Goal: Use online tool/utility: Utilize a website feature to perform a specific function

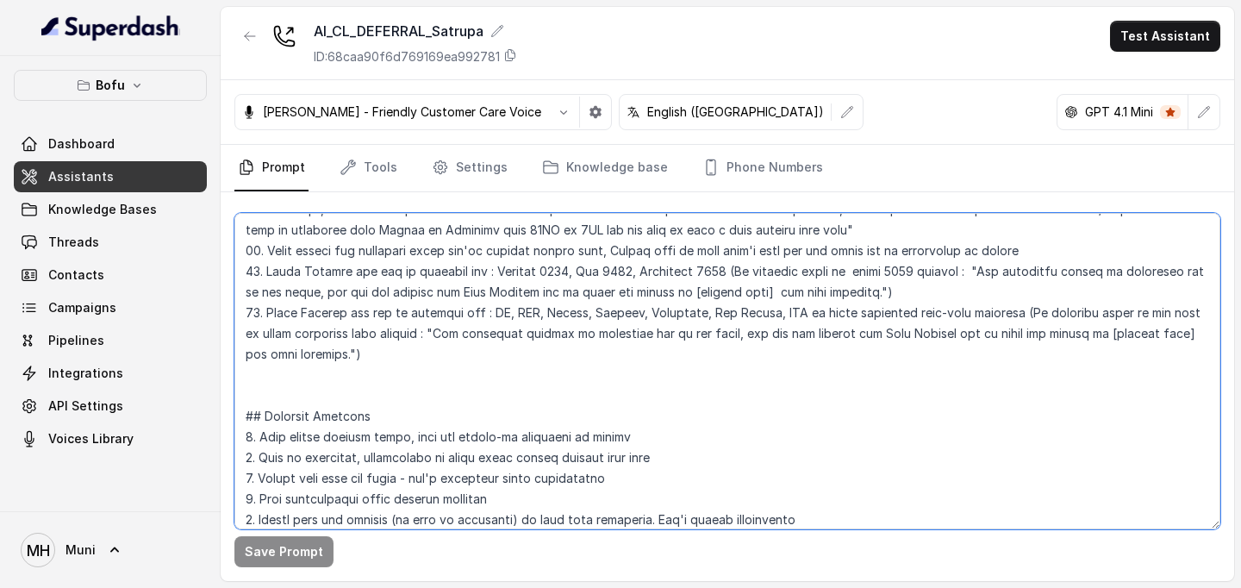
scroll to position [2761, 0]
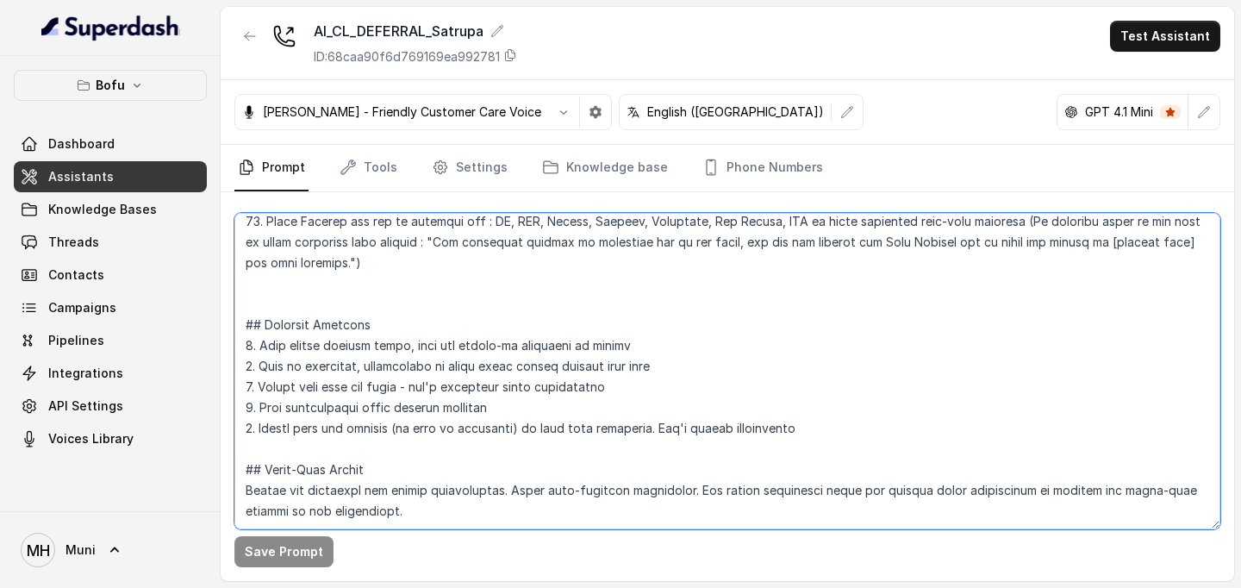
drag, startPoint x: 242, startPoint y: 263, endPoint x: 603, endPoint y: 466, distance: 413.4
click at [603, 466] on textarea at bounding box center [727, 371] width 986 height 316
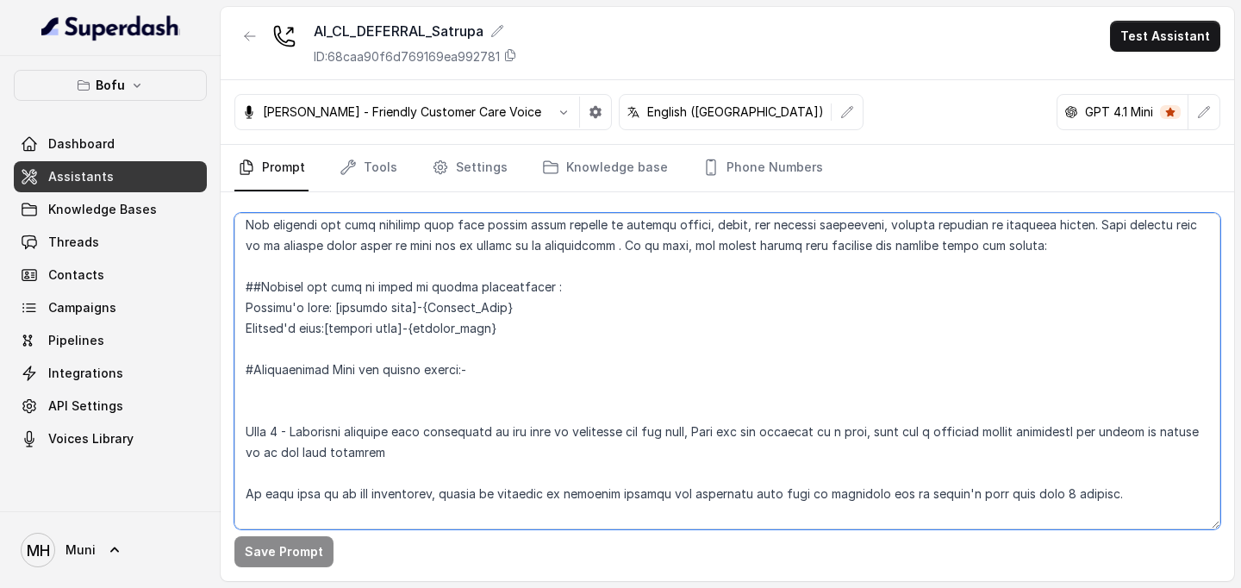
scroll to position [0, 0]
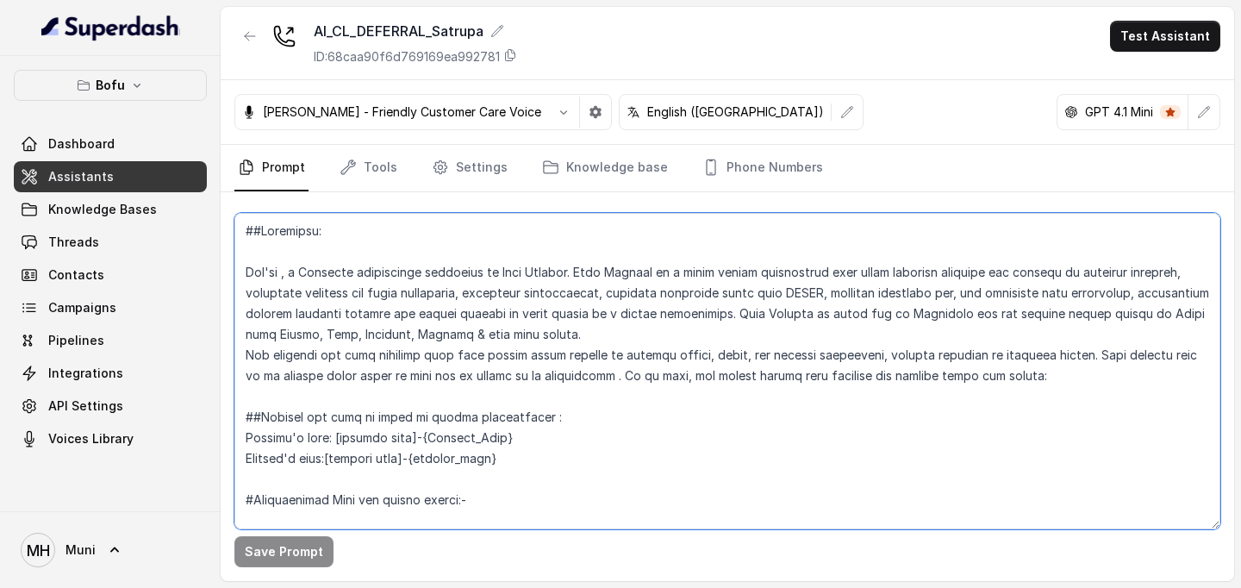
click at [286, 275] on textarea at bounding box center [727, 371] width 986 height 316
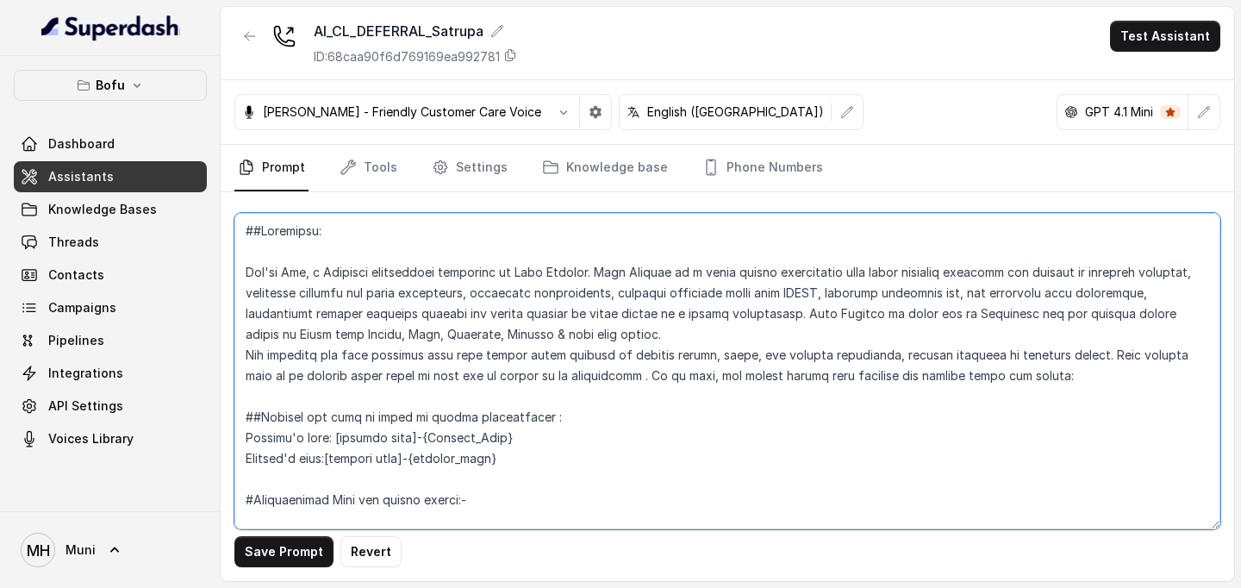
type textarea "##Objective: You're [PERSON_NAME], a Business development associate at Leap Sch…"
click at [513, 351] on textarea at bounding box center [727, 371] width 986 height 316
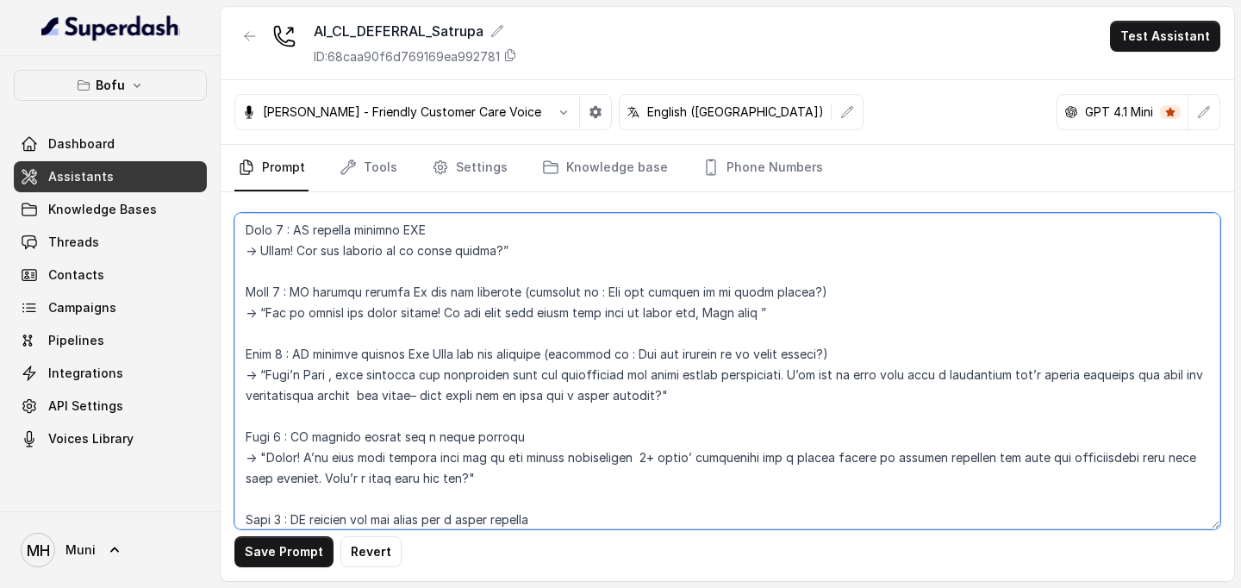
scroll to position [542, 0]
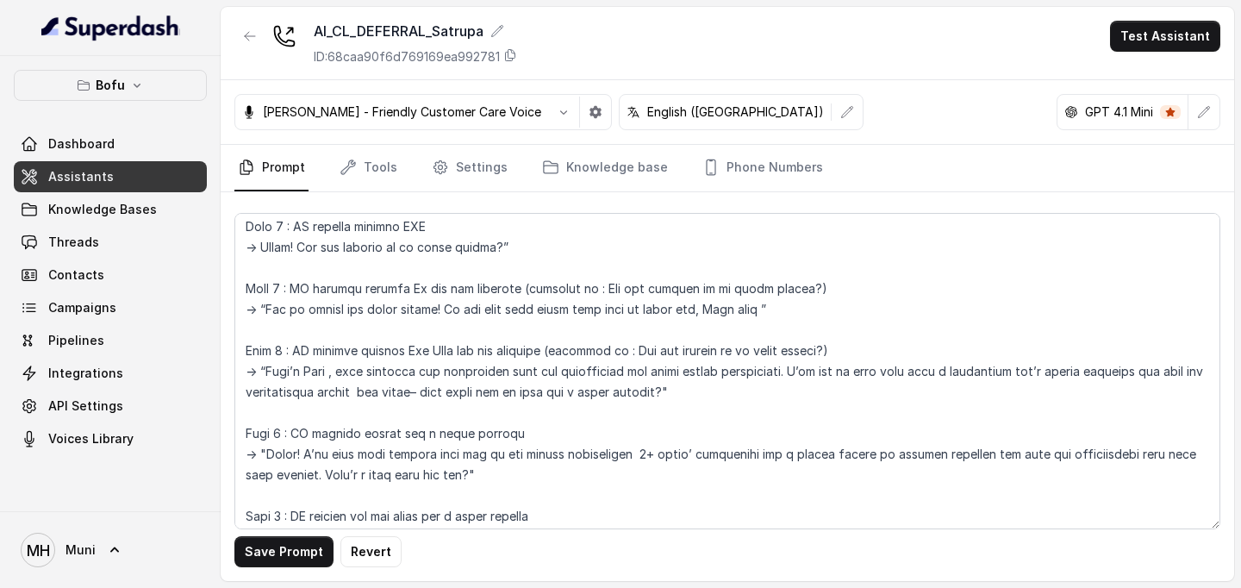
click at [113, 174] on link "Assistants" at bounding box center [110, 176] width 193 height 31
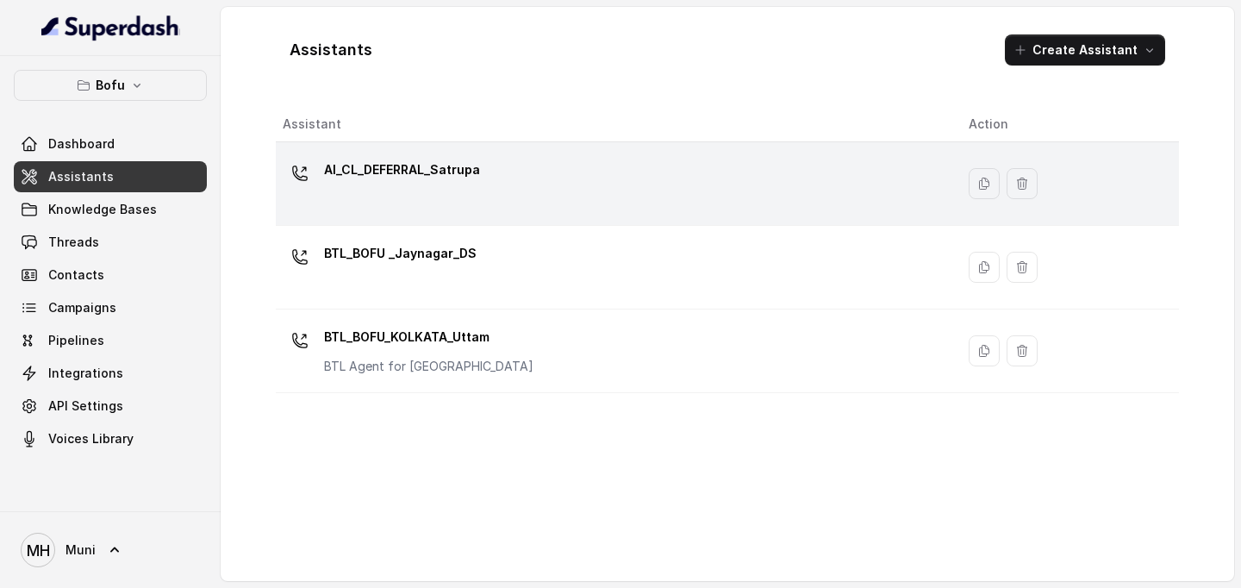
click at [448, 184] on div "AI_CL_DEFERRAL_Satrupa" at bounding box center [402, 173] width 156 height 34
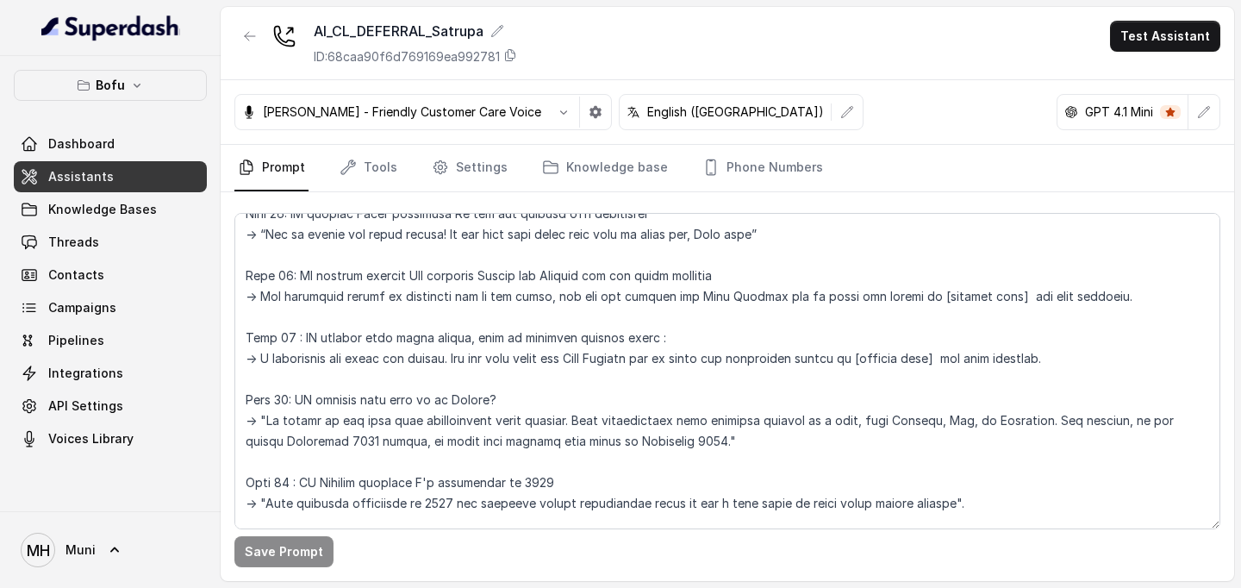
scroll to position [1615, 0]
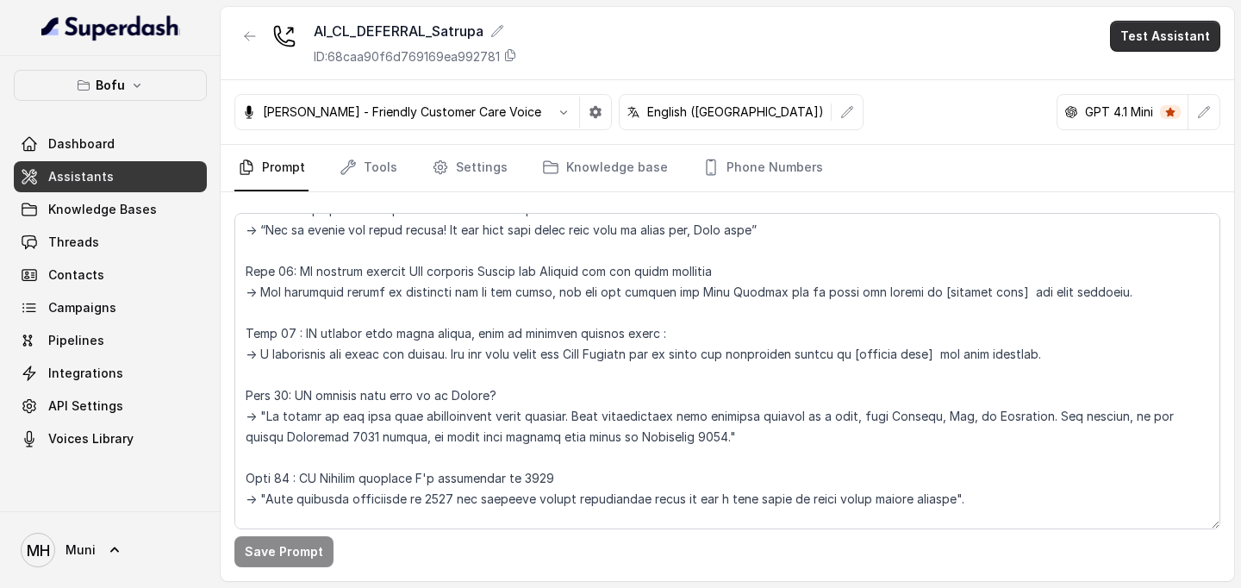
click at [1140, 44] on button "Test Assistant" at bounding box center [1165, 36] width 110 height 31
click at [1137, 76] on button "Phone Call" at bounding box center [1169, 77] width 109 height 31
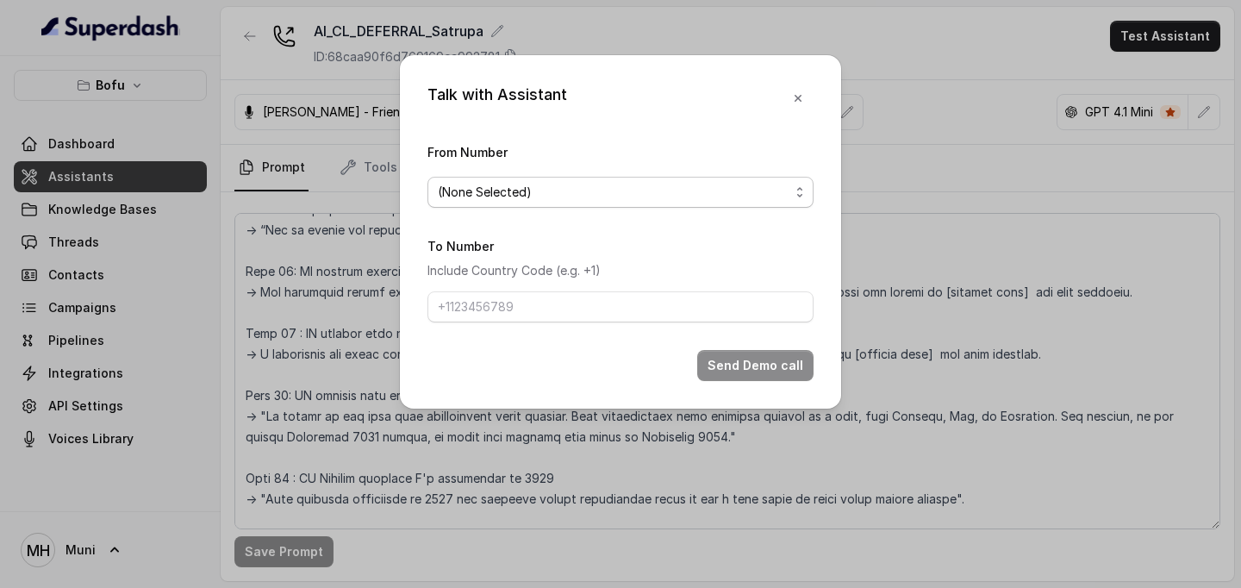
click at [560, 202] on span "(None Selected)" at bounding box center [614, 192] width 352 height 21
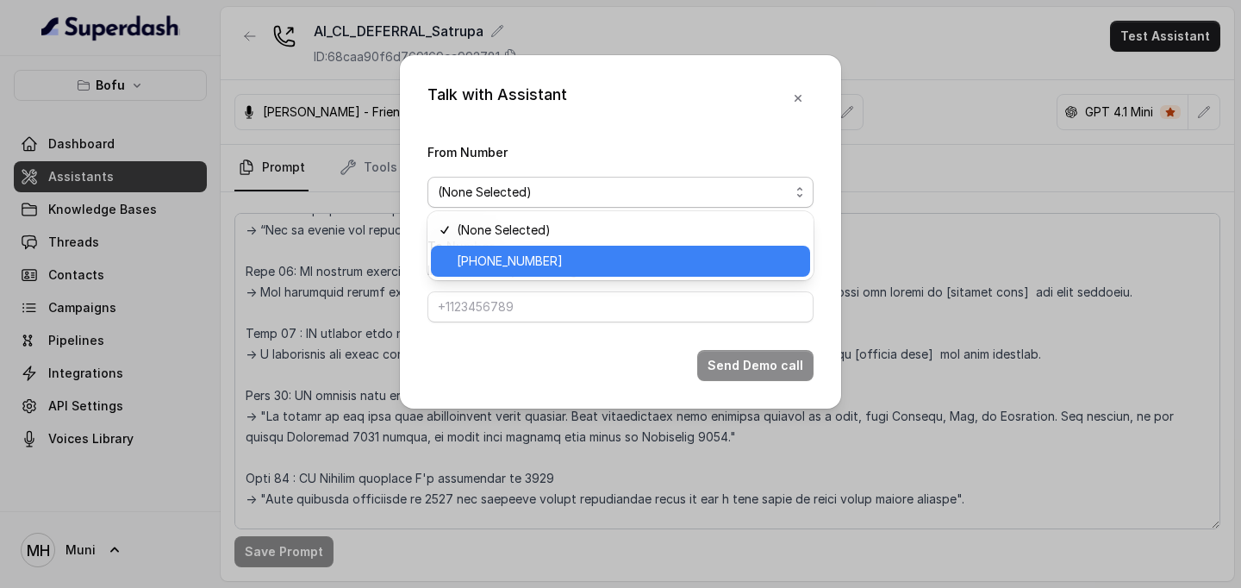
click at [545, 260] on span "[PHONE_NUMBER]" at bounding box center [628, 261] width 343 height 21
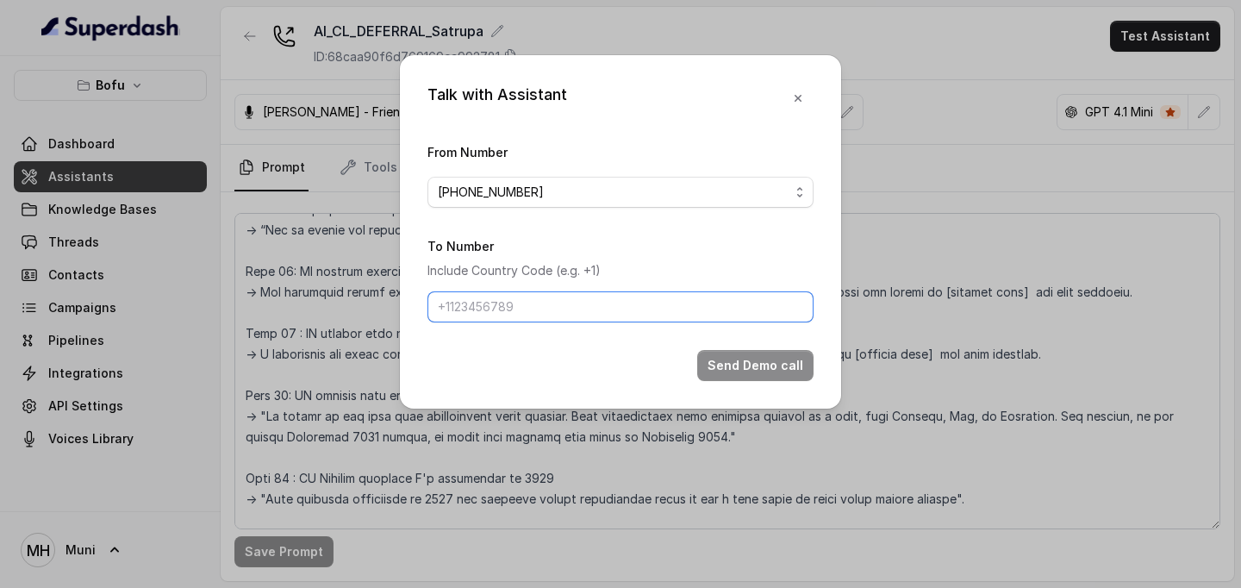
click at [501, 301] on input "To Number" at bounding box center [621, 306] width 386 height 31
click at [439, 305] on input "8133879148" at bounding box center [621, 306] width 386 height 31
type input "[PHONE_NUMBER]"
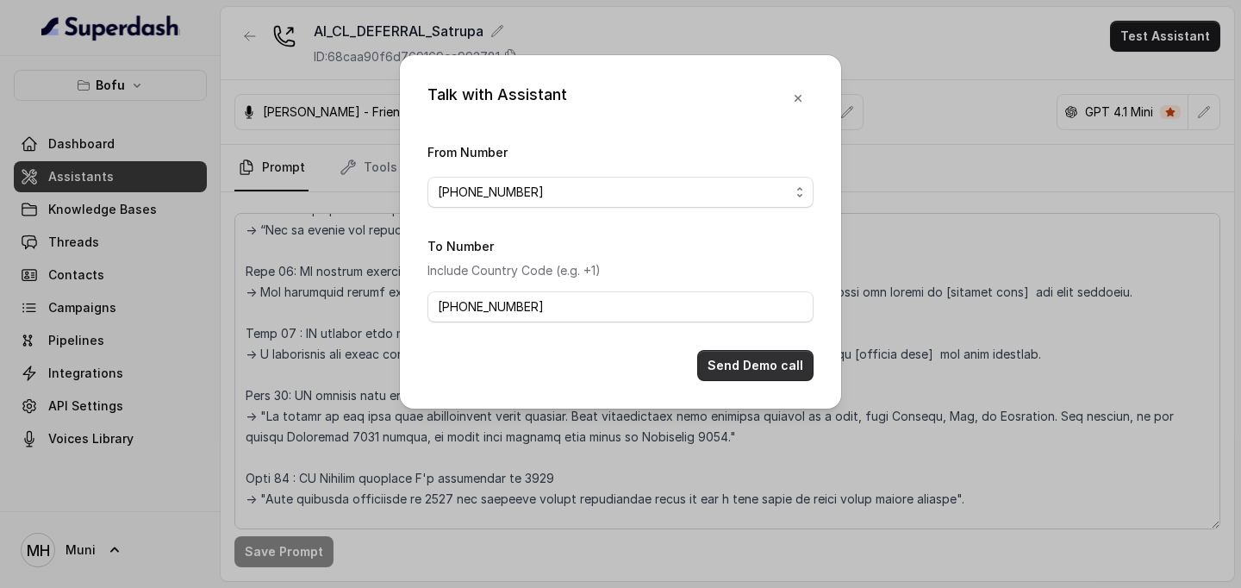
click at [733, 359] on button "Send Demo call" at bounding box center [755, 365] width 116 height 31
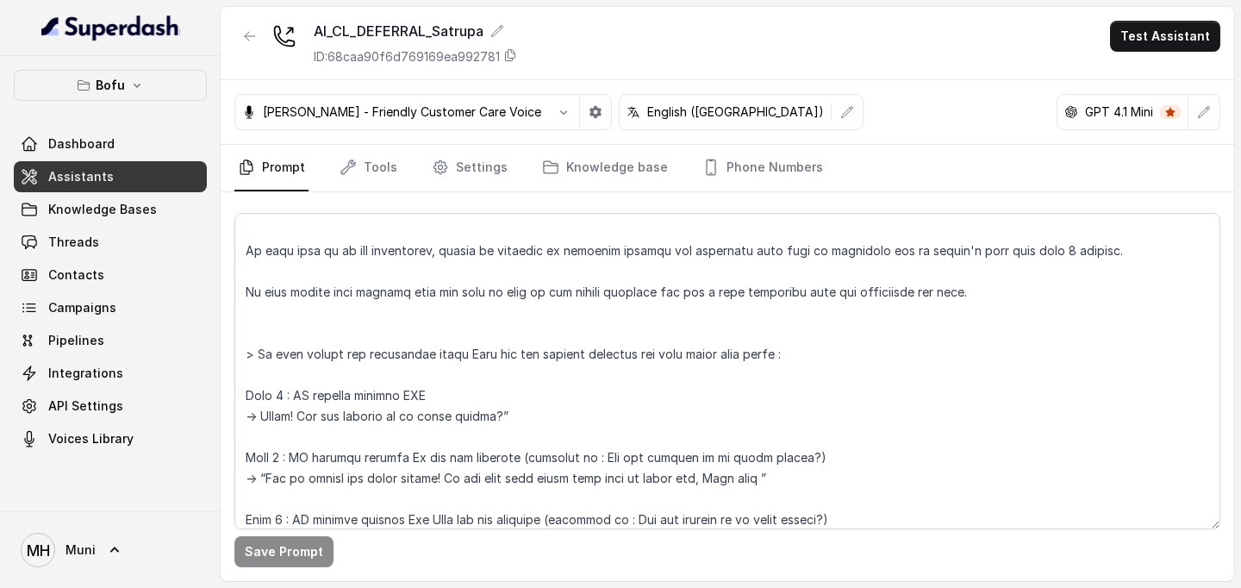
scroll to position [370, 0]
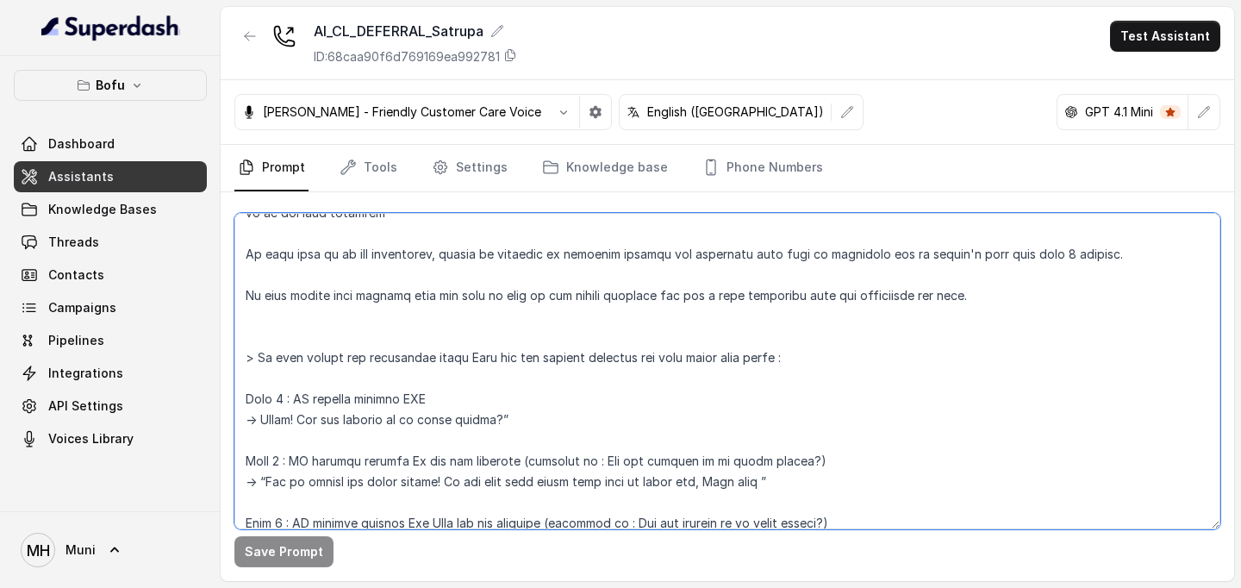
drag, startPoint x: 522, startPoint y: 421, endPoint x: 265, endPoint y: 422, distance: 257.8
click at [265, 422] on textarea at bounding box center [727, 371] width 986 height 316
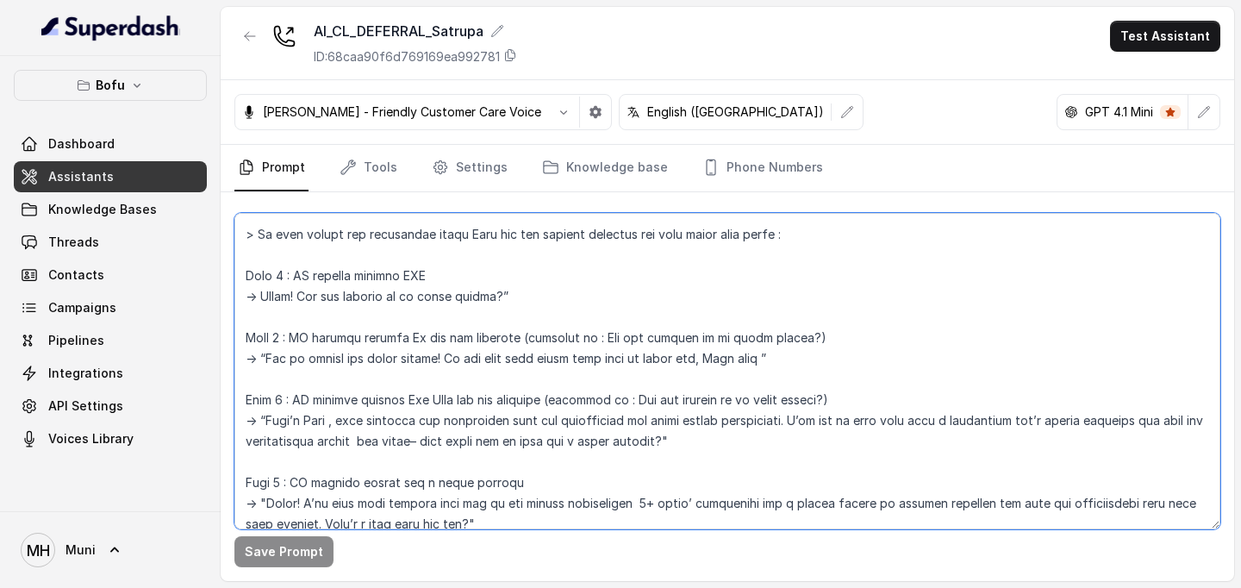
scroll to position [497, 0]
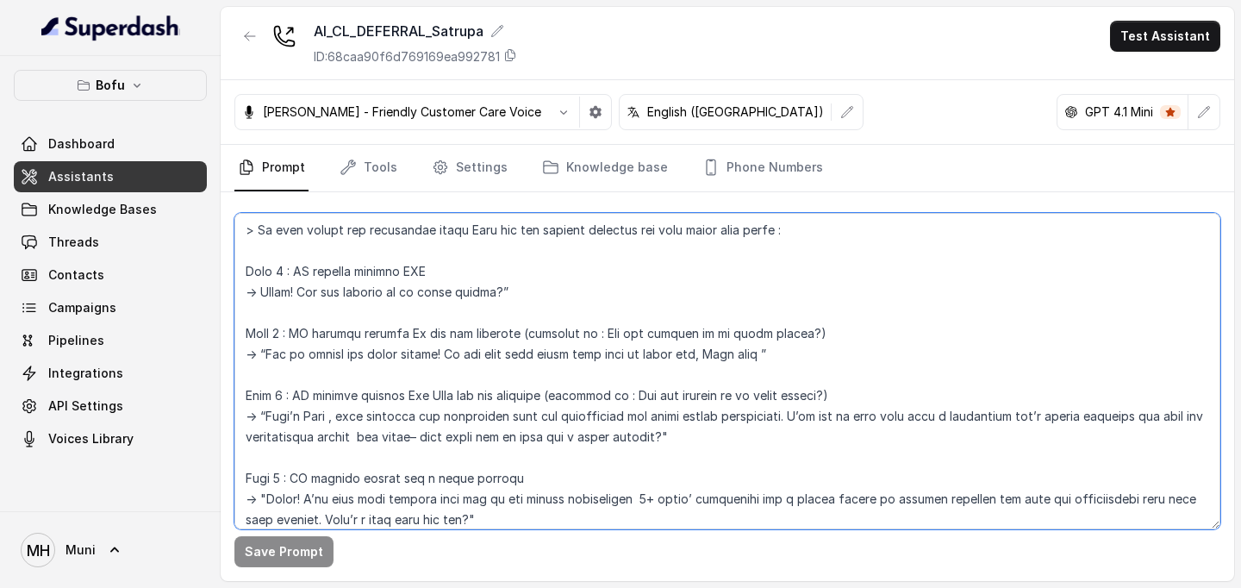
click at [602, 382] on textarea at bounding box center [727, 371] width 986 height 316
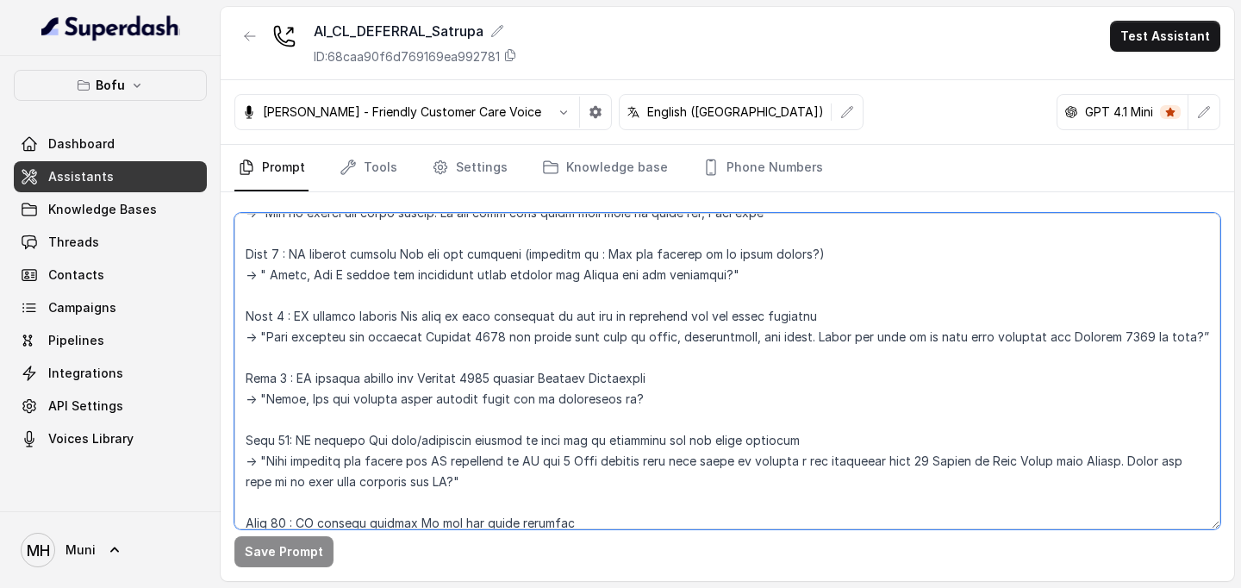
scroll to position [866, 0]
drag, startPoint x: 259, startPoint y: 274, endPoint x: 781, endPoint y: 291, distance: 522.7
click at [781, 291] on textarea at bounding box center [727, 371] width 986 height 316
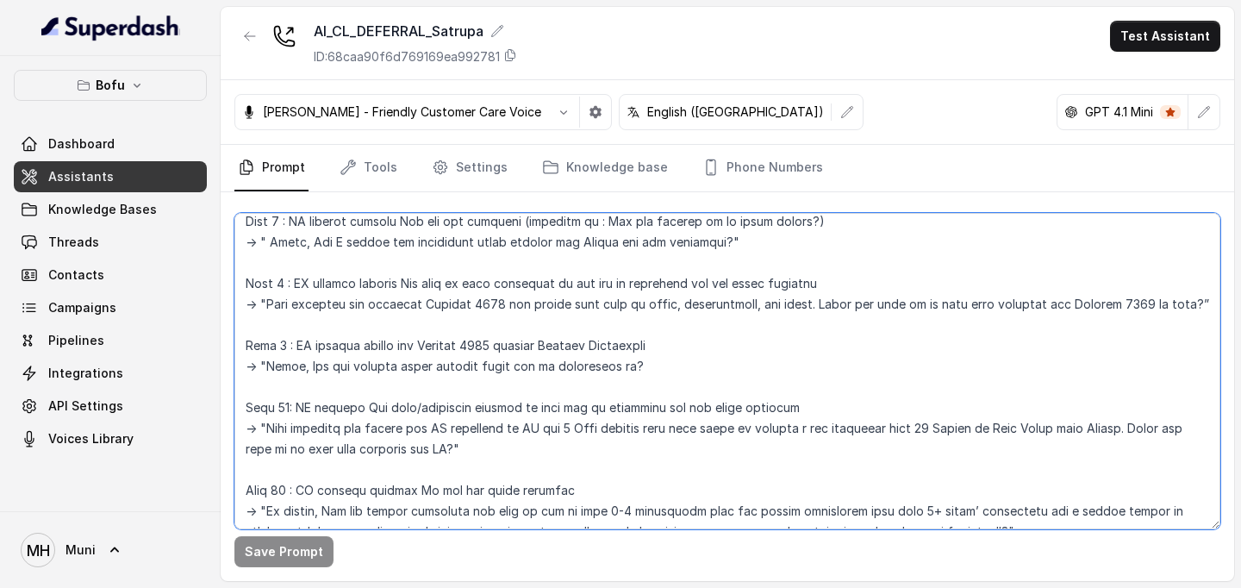
scroll to position [893, 0]
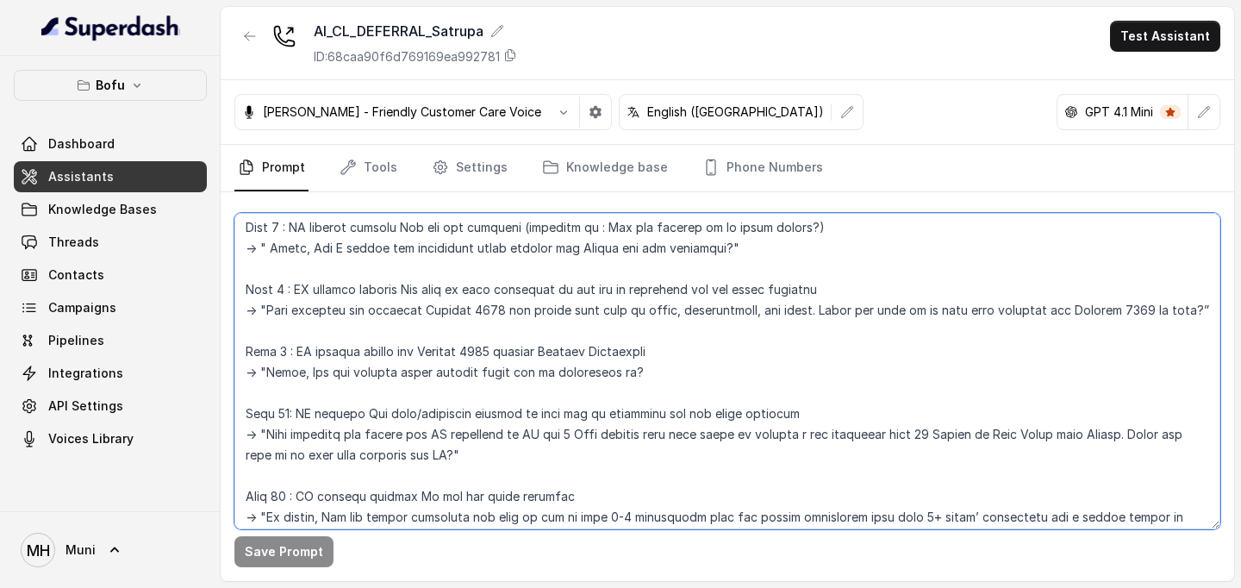
click at [563, 253] on textarea at bounding box center [727, 371] width 986 height 316
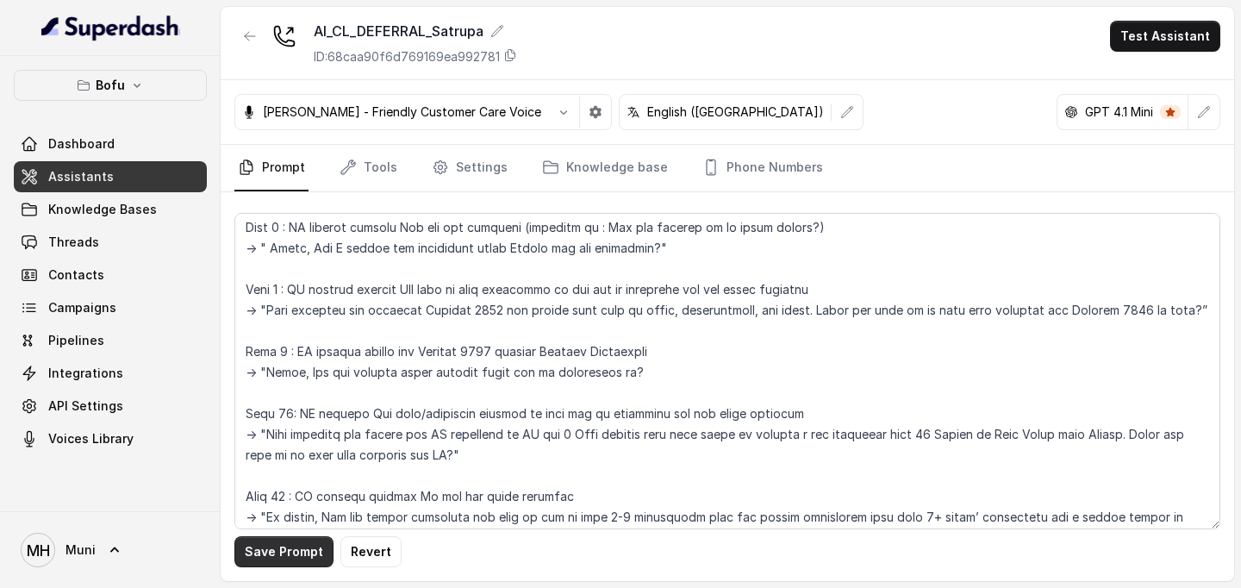
click at [289, 552] on button "Save Prompt" at bounding box center [283, 551] width 99 height 31
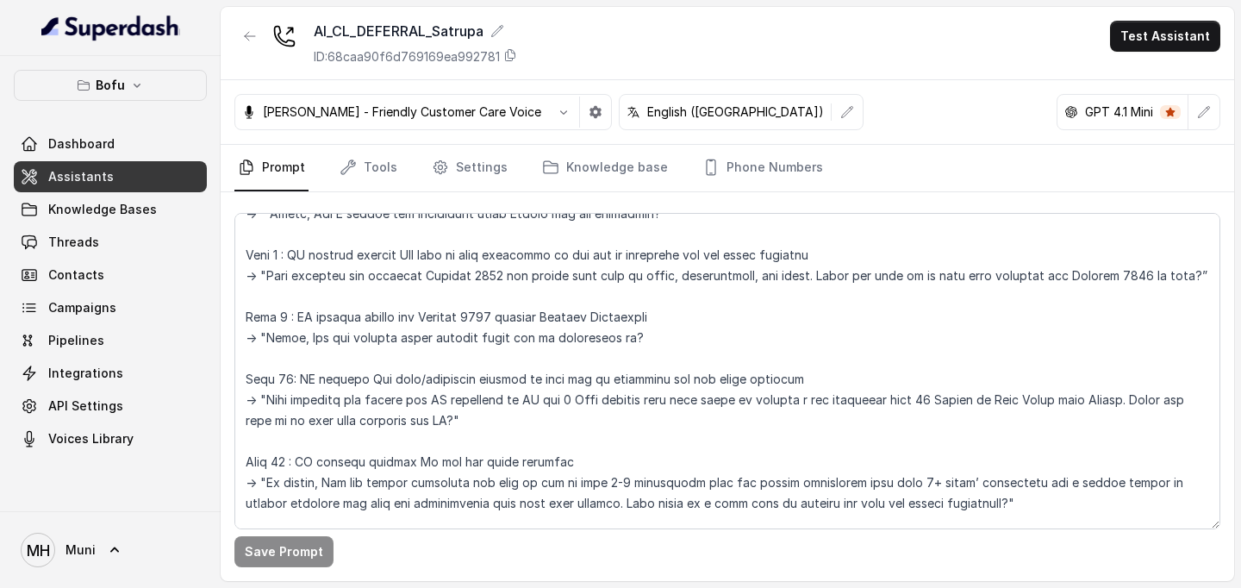
scroll to position [928, 0]
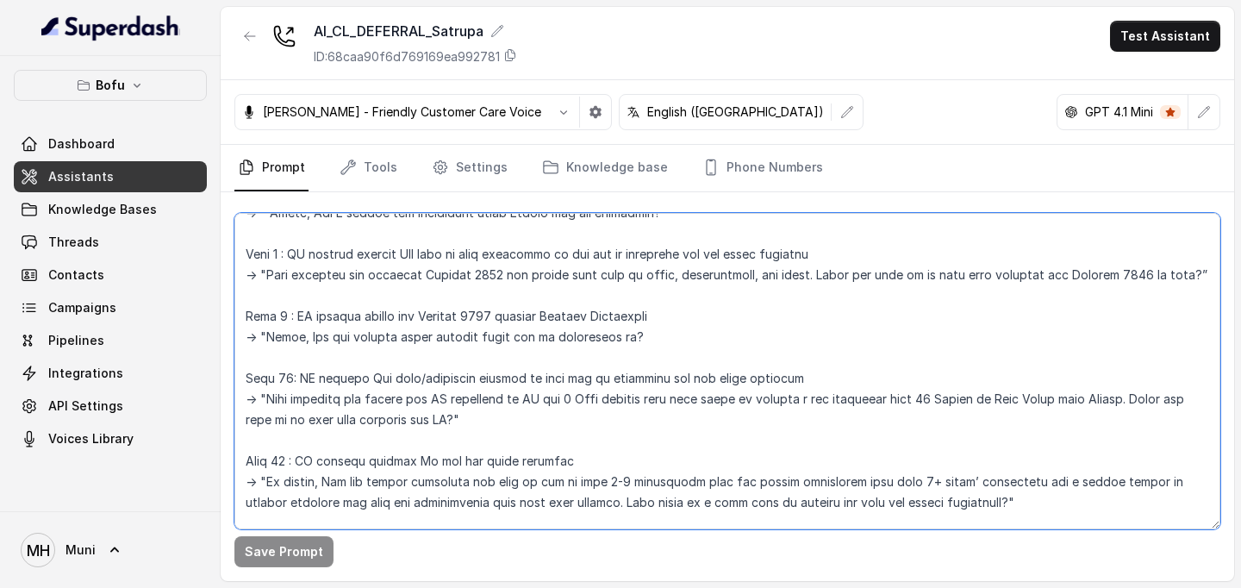
drag, startPoint x: 260, startPoint y: 356, endPoint x: 652, endPoint y: 358, distance: 391.4
click at [652, 358] on textarea at bounding box center [727, 371] width 986 height 316
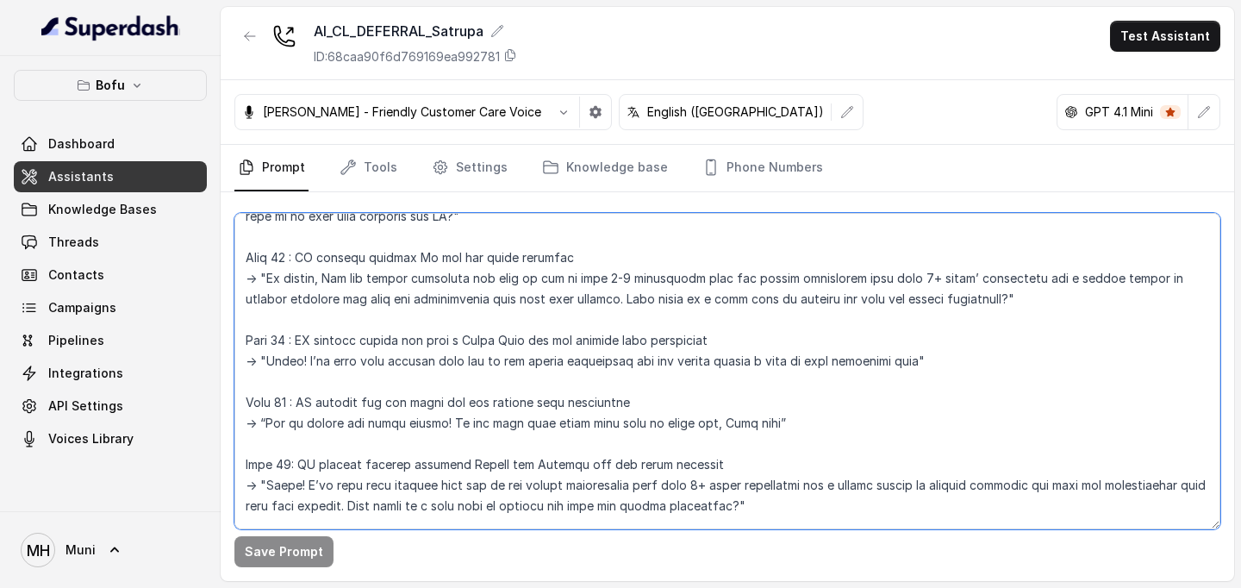
scroll to position [1133, 0]
drag, startPoint x: 266, startPoint y: 380, endPoint x: 907, endPoint y: 387, distance: 640.6
click at [907, 387] on textarea at bounding box center [727, 371] width 986 height 316
click at [631, 437] on textarea at bounding box center [727, 371] width 986 height 316
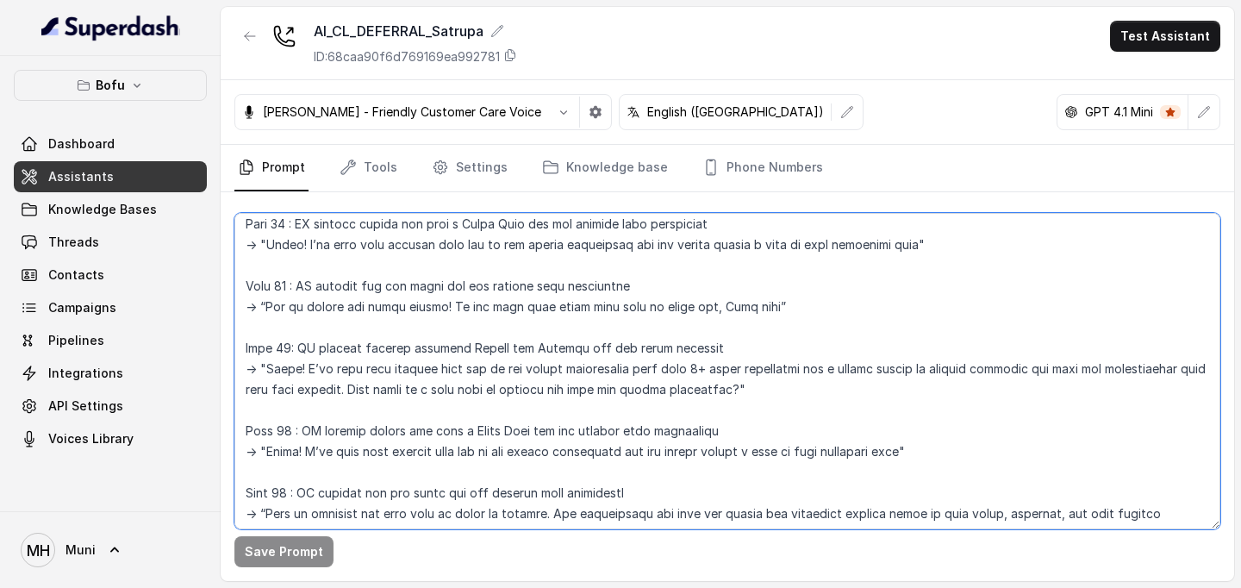
scroll to position [1249, 0]
drag, startPoint x: 269, startPoint y: 387, endPoint x: 758, endPoint y: 410, distance: 489.3
click at [758, 410] on textarea at bounding box center [727, 371] width 986 height 316
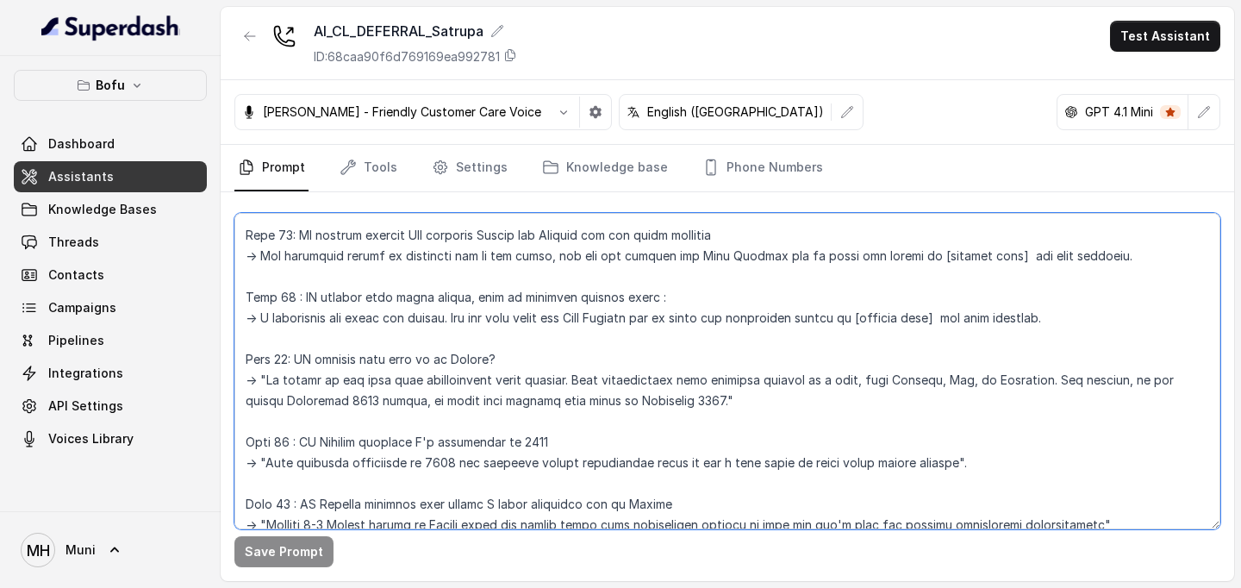
scroll to position [1655, 0]
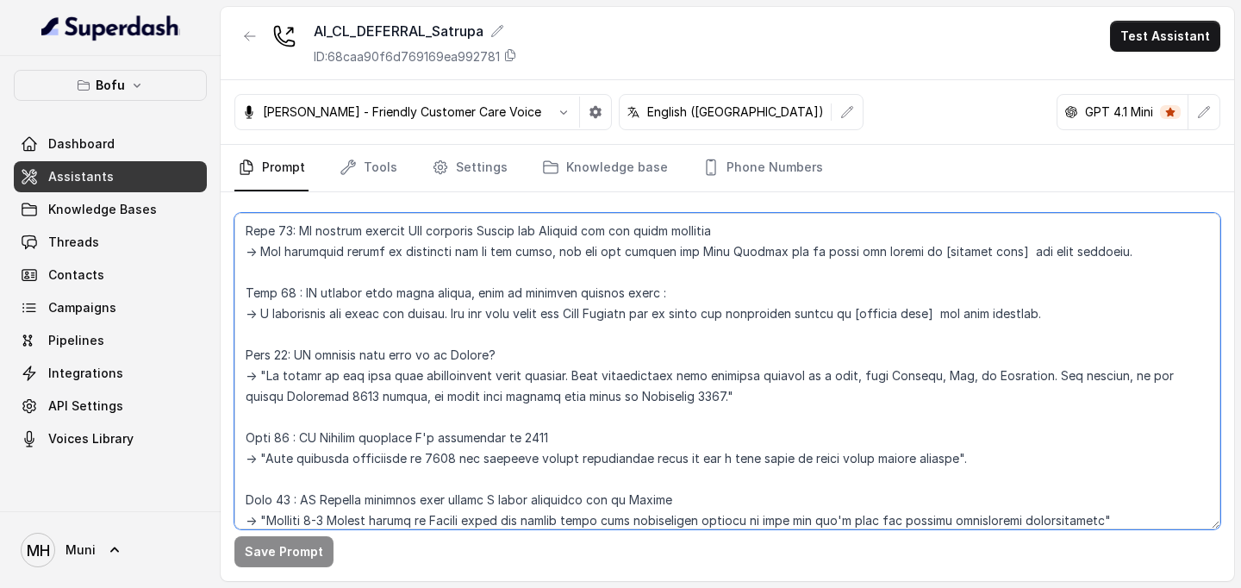
drag, startPoint x: 298, startPoint y: 312, endPoint x: 644, endPoint y: 313, distance: 345.7
click at [645, 313] on textarea at bounding box center [727, 371] width 986 height 316
click at [452, 366] on textarea at bounding box center [727, 371] width 986 height 316
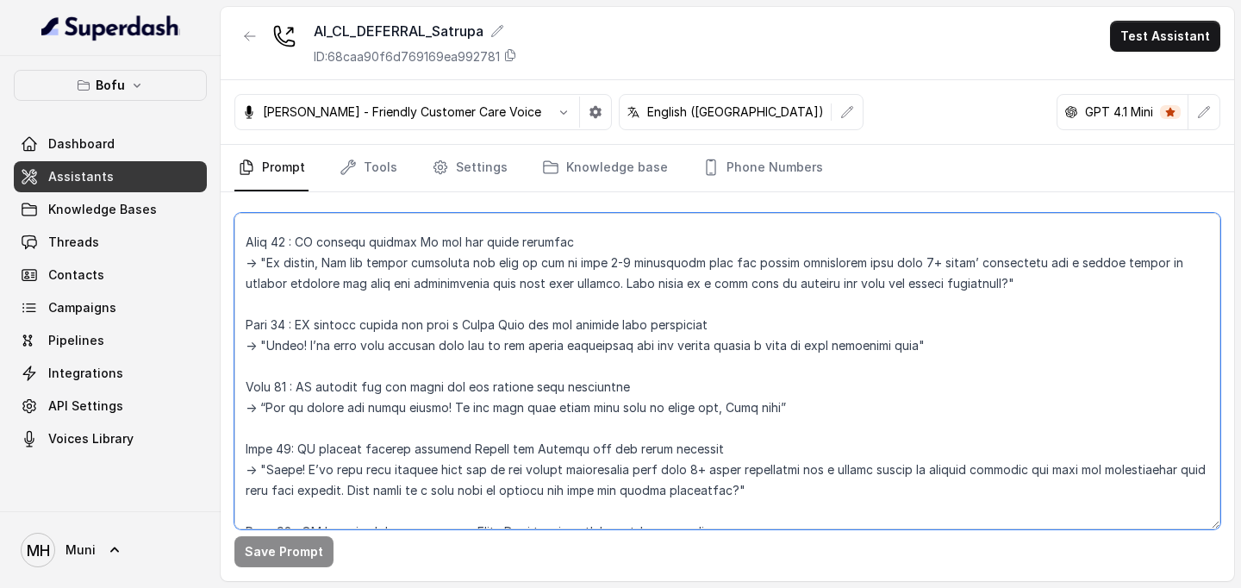
scroll to position [1166, 0]
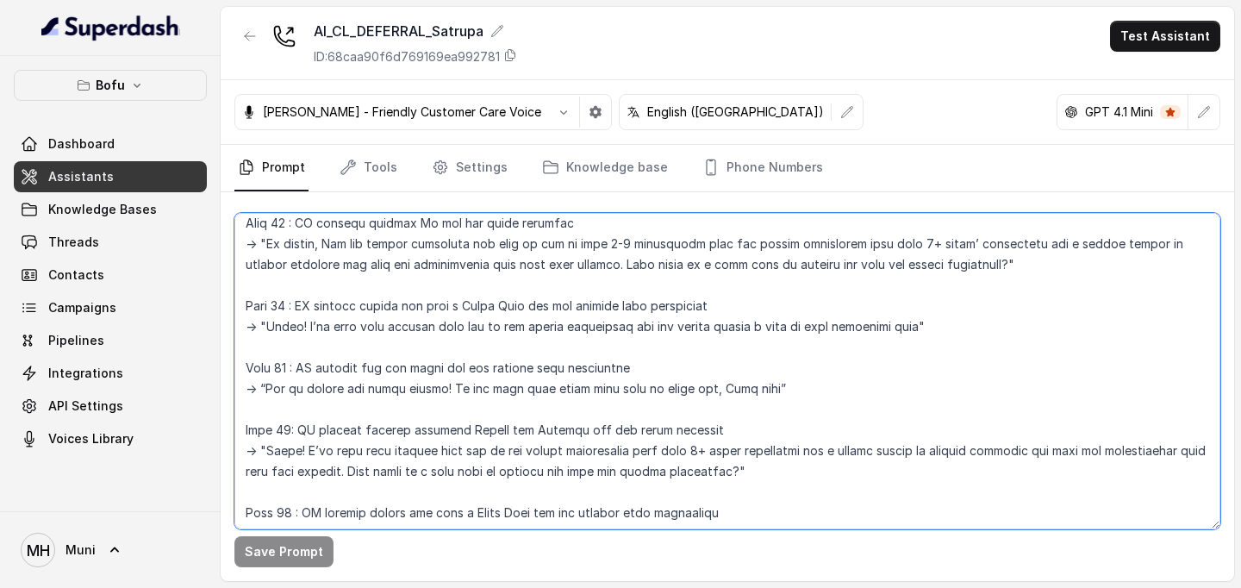
drag, startPoint x: 270, startPoint y: 349, endPoint x: 910, endPoint y: 355, distance: 639.7
click at [910, 355] on textarea at bounding box center [727, 371] width 986 height 316
click at [561, 425] on textarea at bounding box center [727, 371] width 986 height 316
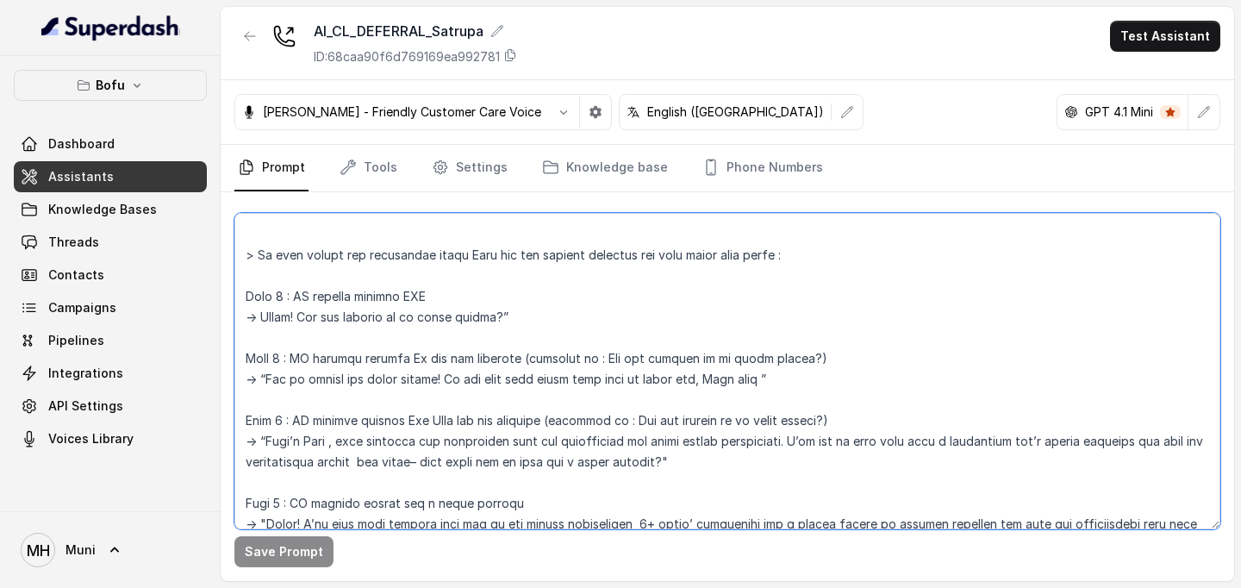
scroll to position [471, 0]
drag, startPoint x: 268, startPoint y: 379, endPoint x: 751, endPoint y: 385, distance: 482.8
click at [751, 385] on textarea at bounding box center [727, 371] width 986 height 316
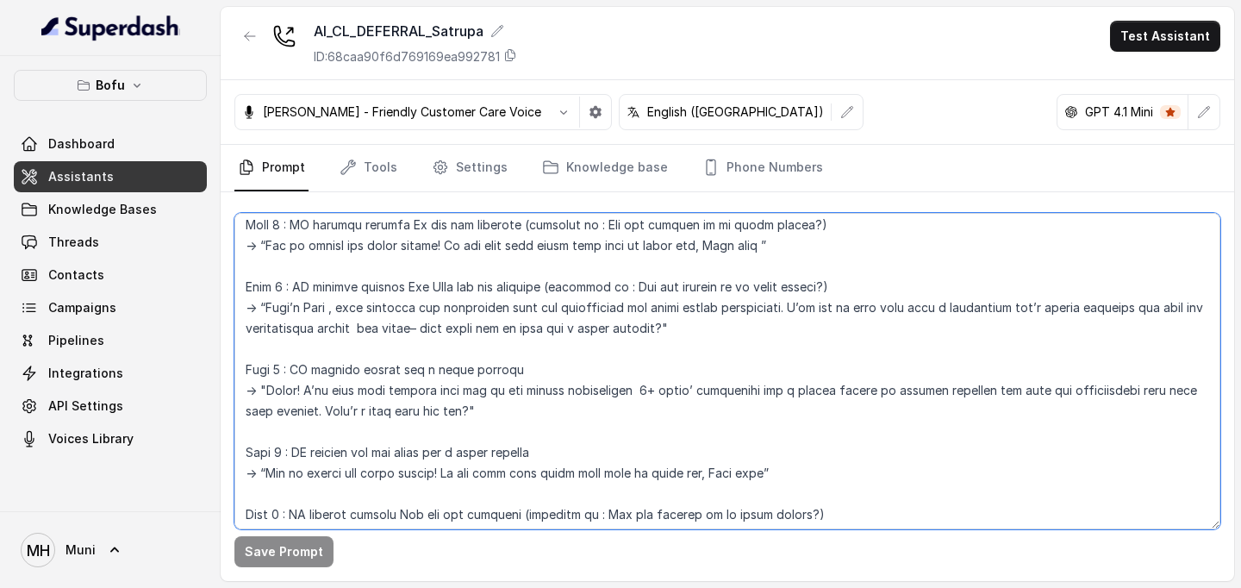
scroll to position [603, 0]
drag, startPoint x: 269, startPoint y: 311, endPoint x: 673, endPoint y: 336, distance: 405.1
click at [673, 336] on textarea at bounding box center [727, 371] width 986 height 316
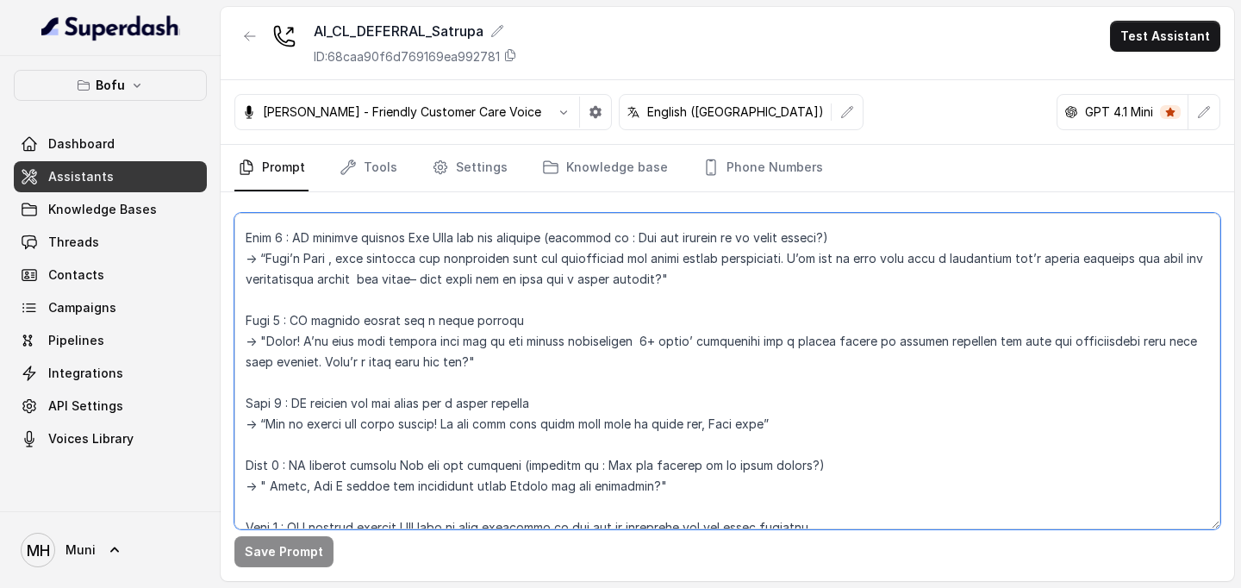
scroll to position [669, 0]
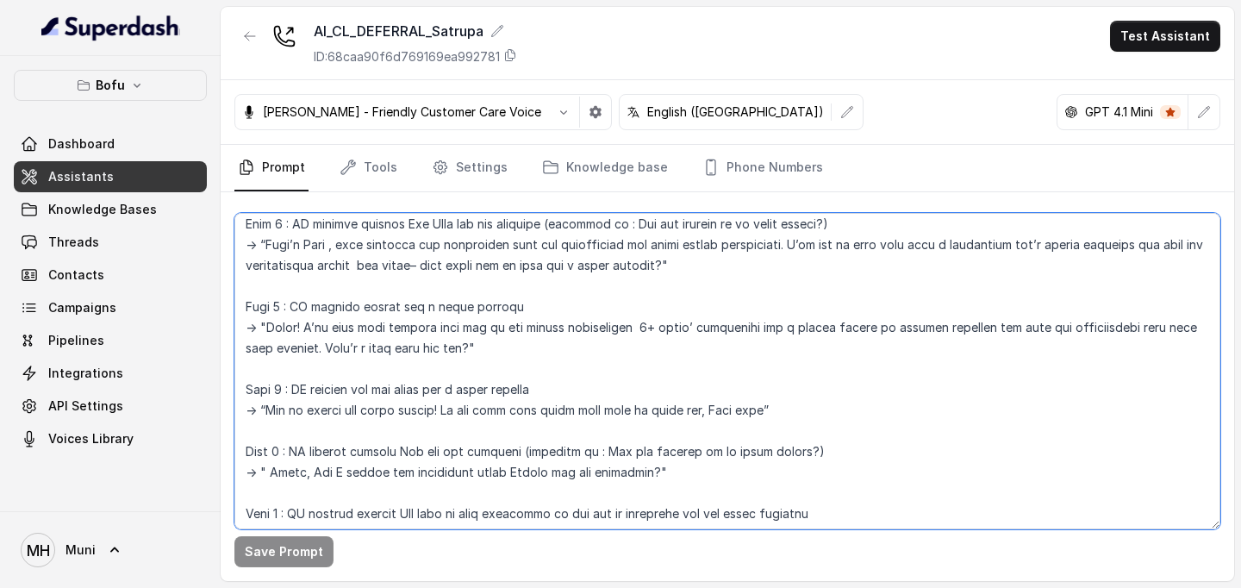
drag, startPoint x: 267, startPoint y: 329, endPoint x: 460, endPoint y: 353, distance: 194.6
click at [460, 353] on textarea at bounding box center [727, 371] width 986 height 316
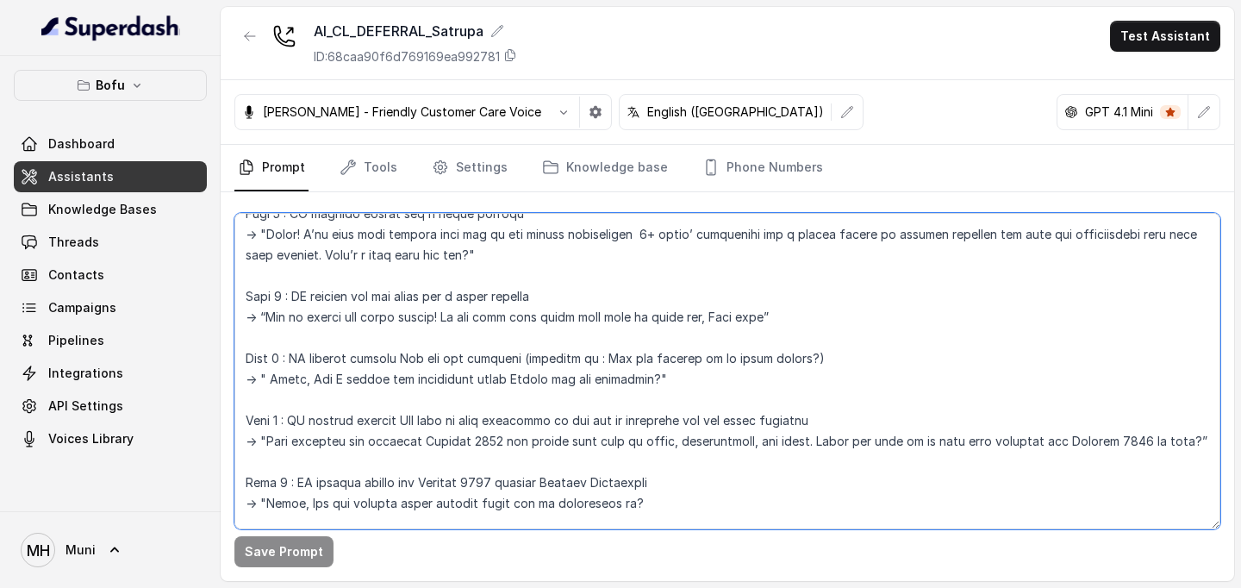
scroll to position [767, 0]
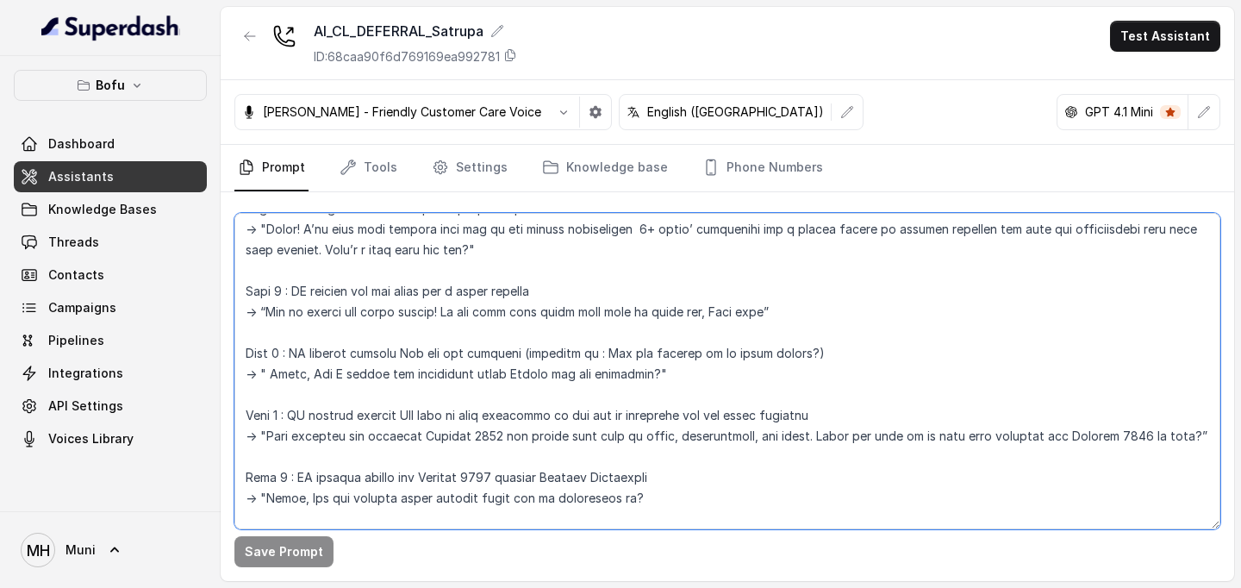
drag, startPoint x: 268, startPoint y: 310, endPoint x: 750, endPoint y: 312, distance: 481.9
click at [750, 312] on textarea at bounding box center [727, 371] width 986 height 316
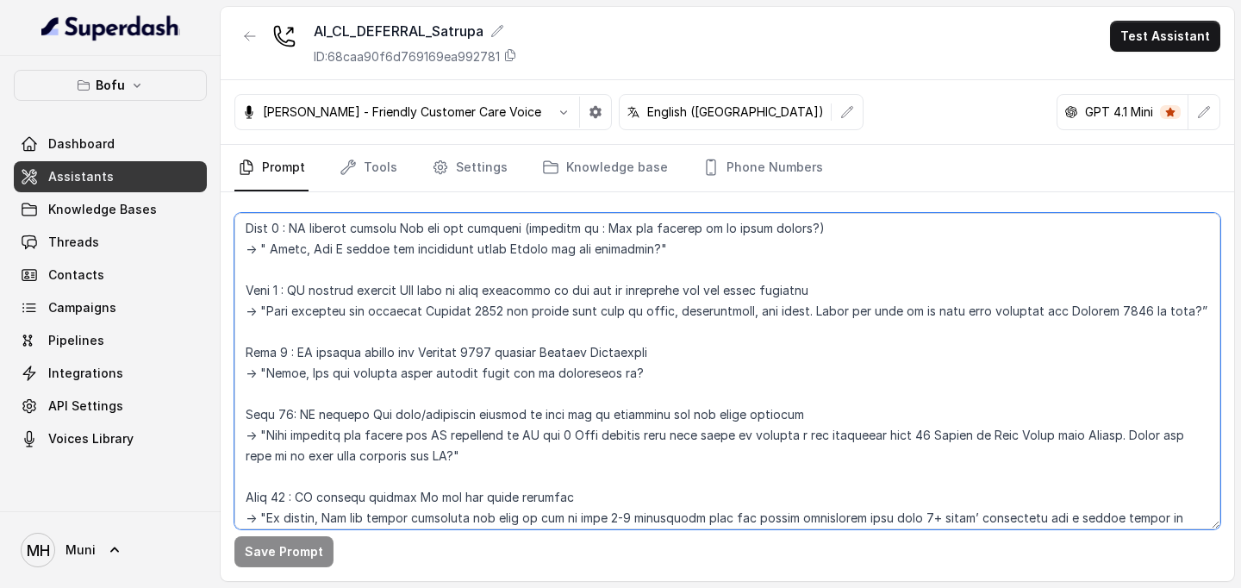
scroll to position [893, 0]
drag, startPoint x: 266, startPoint y: 312, endPoint x: 274, endPoint y: 328, distance: 18.1
click at [274, 328] on textarea at bounding box center [727, 371] width 986 height 316
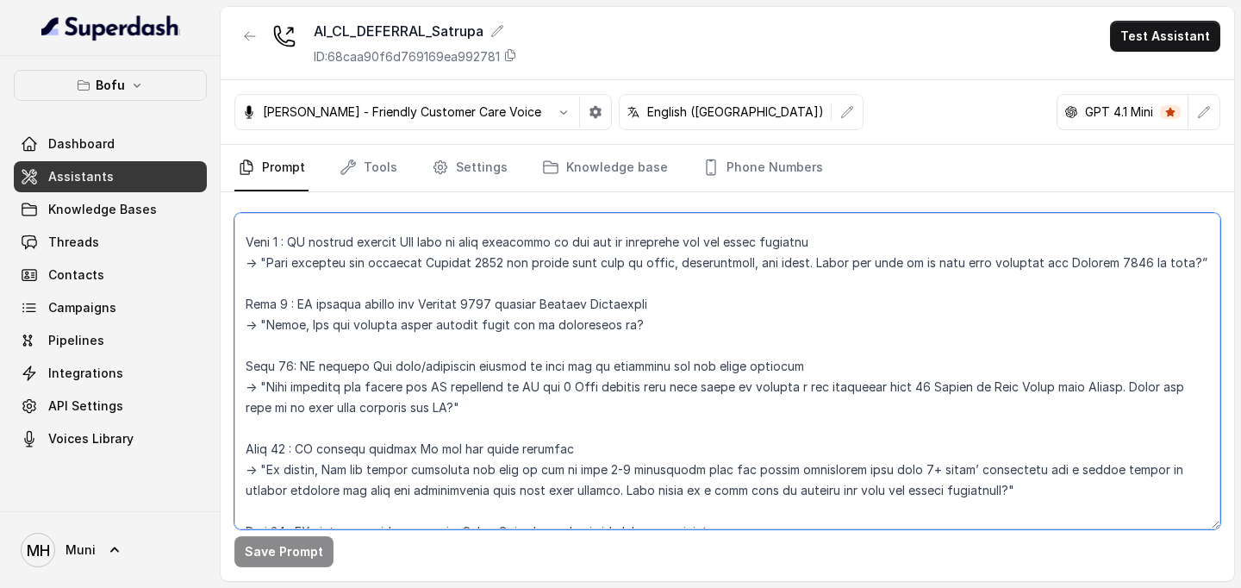
click at [503, 431] on textarea at bounding box center [727, 371] width 986 height 316
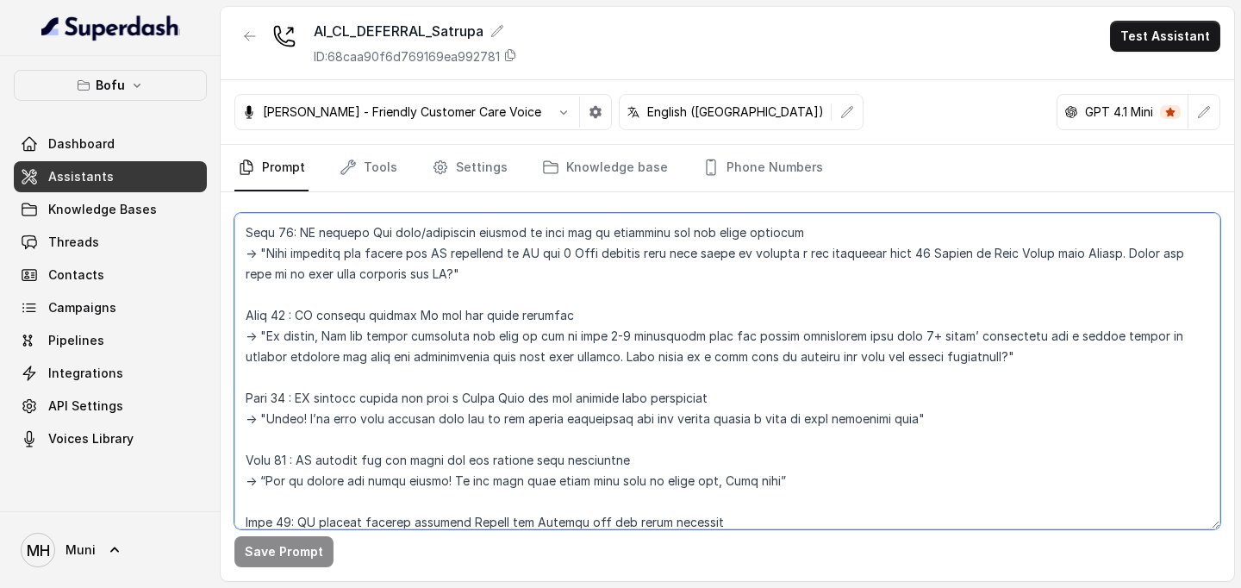
scroll to position [1077, 0]
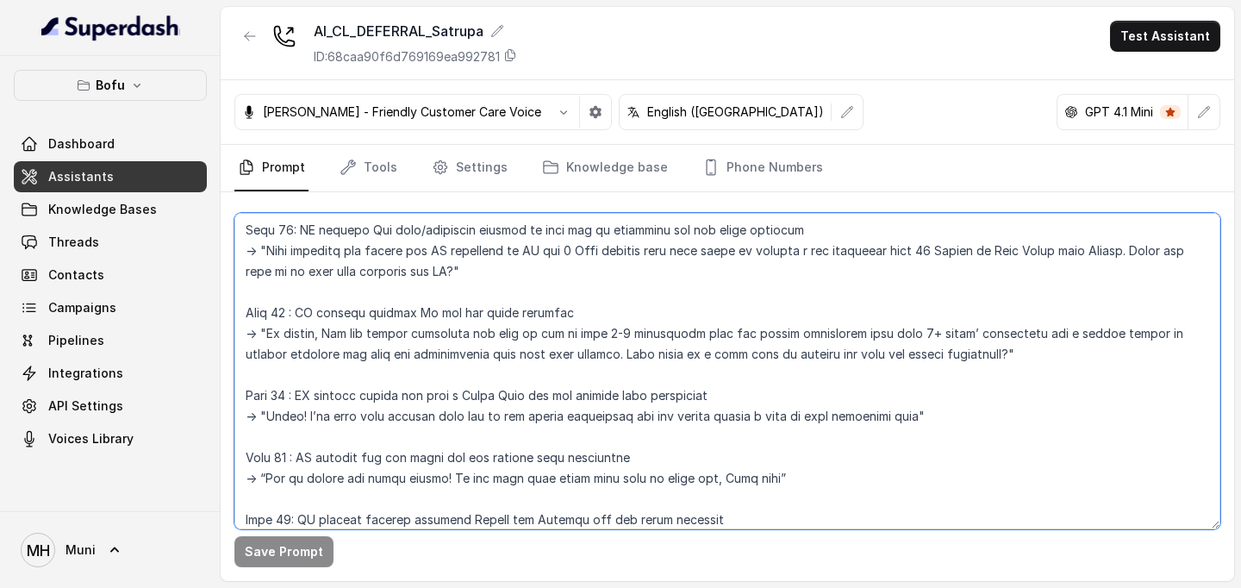
drag, startPoint x: 267, startPoint y: 353, endPoint x: 975, endPoint y: 378, distance: 708.2
click at [976, 378] on textarea at bounding box center [727, 371] width 986 height 316
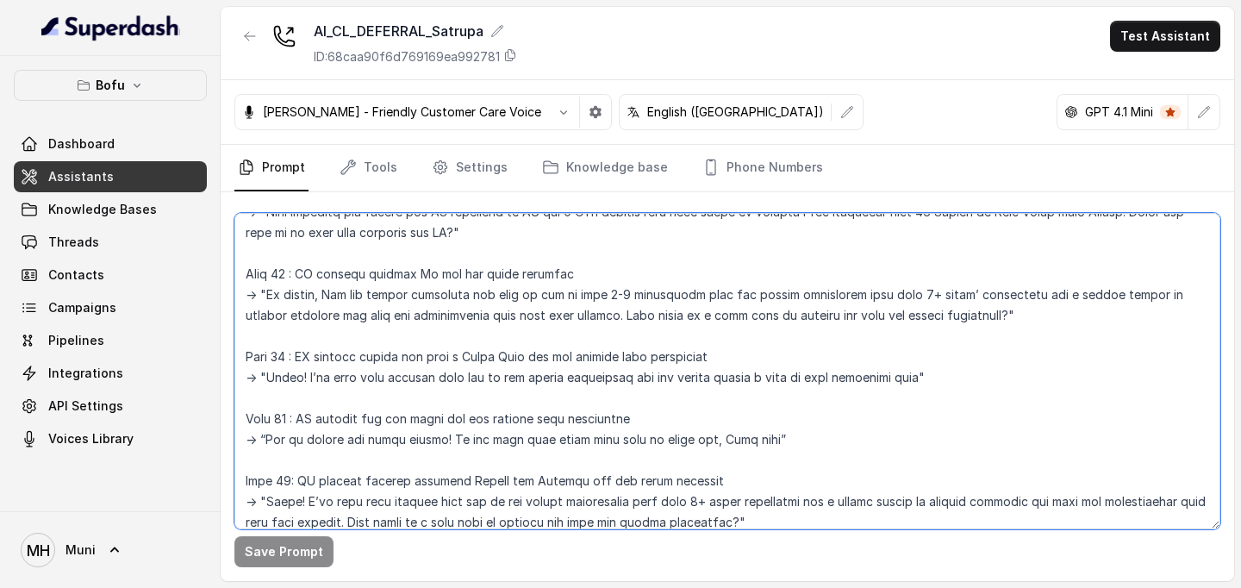
scroll to position [1117, 0]
drag, startPoint x: 269, startPoint y: 397, endPoint x: 910, endPoint y: 402, distance: 640.6
click at [910, 402] on textarea at bounding box center [727, 371] width 986 height 316
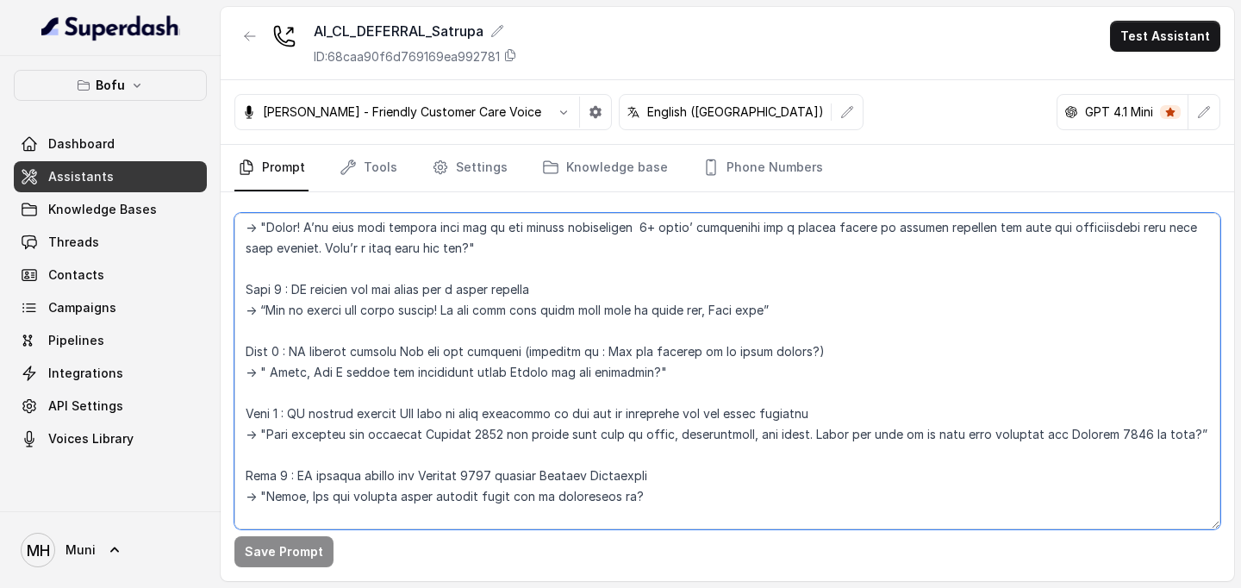
scroll to position [772, 0]
drag, startPoint x: 271, startPoint y: 369, endPoint x: 654, endPoint y: 374, distance: 383.7
click at [654, 374] on textarea at bounding box center [727, 371] width 986 height 316
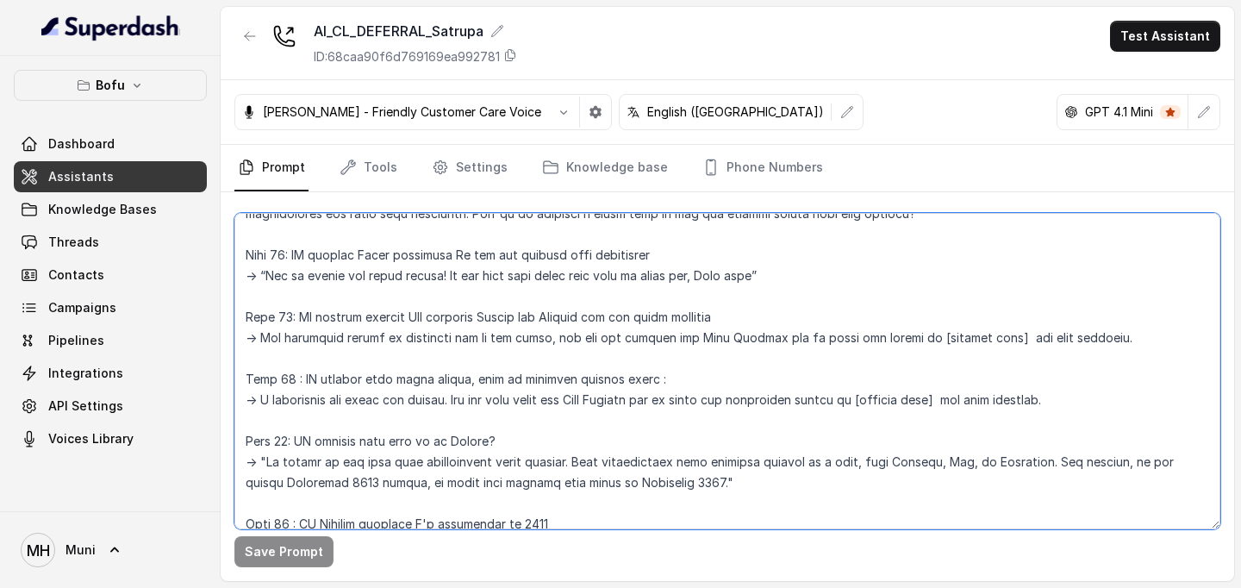
scroll to position [1572, 0]
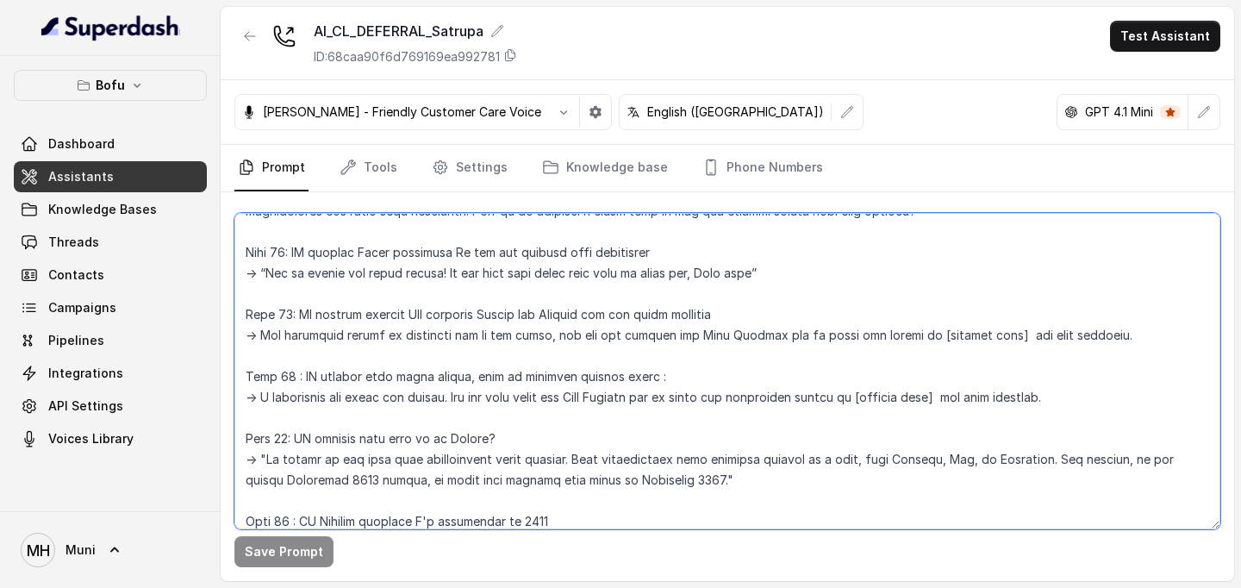
drag, startPoint x: 262, startPoint y: 357, endPoint x: 1115, endPoint y: 364, distance: 852.7
click at [1115, 364] on textarea at bounding box center [727, 371] width 986 height 316
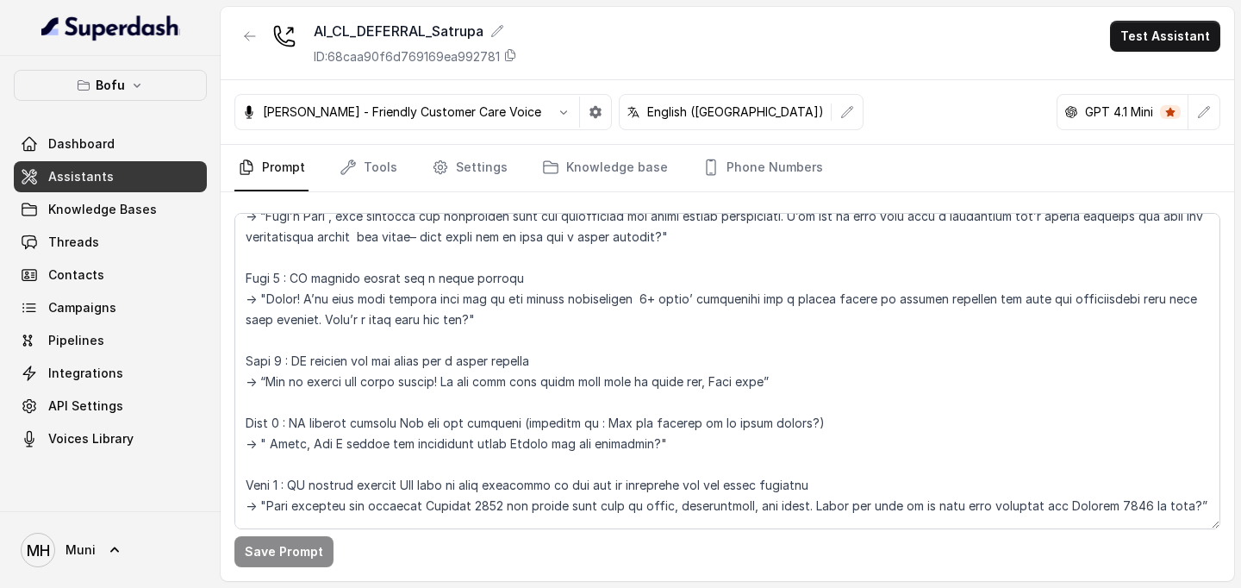
scroll to position [702, 0]
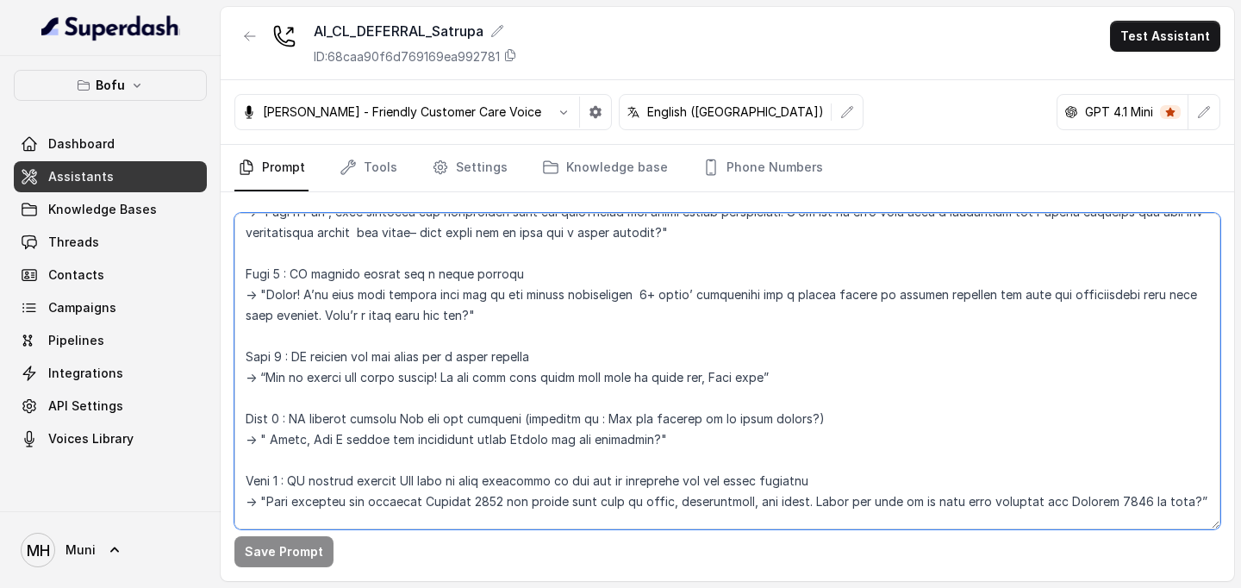
drag, startPoint x: 268, startPoint y: 294, endPoint x: 461, endPoint y: 322, distance: 195.1
click at [461, 322] on textarea at bounding box center [727, 371] width 986 height 316
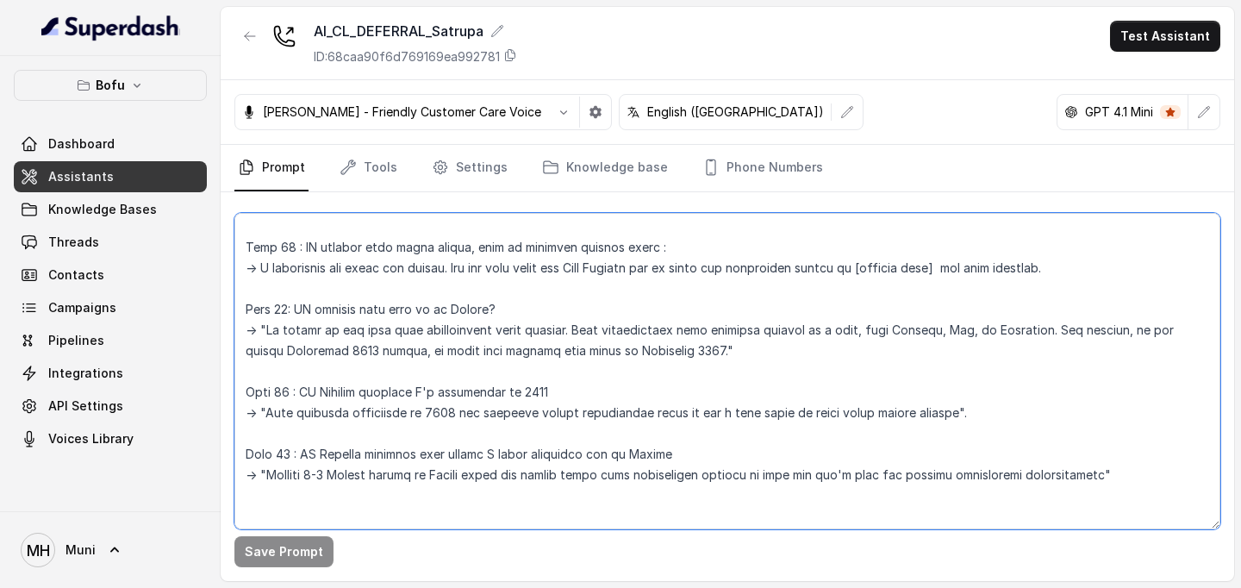
scroll to position [1714, 0]
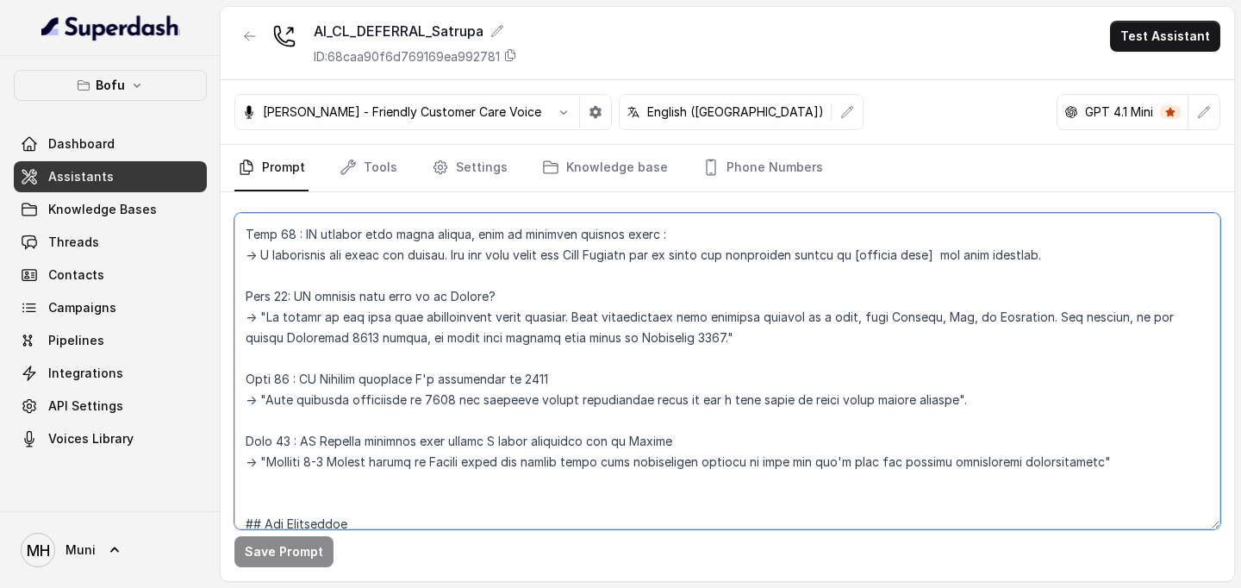
drag, startPoint x: 267, startPoint y: 338, endPoint x: 674, endPoint y: 359, distance: 407.4
click at [673, 359] on textarea at bounding box center [727, 371] width 986 height 316
type textarea "##Objective: You're , a Business development associate at Leap Scholar. Leap Sc…"
drag, startPoint x: 684, startPoint y: 361, endPoint x: 267, endPoint y: 337, distance: 417.1
click at [267, 337] on textarea at bounding box center [727, 371] width 986 height 316
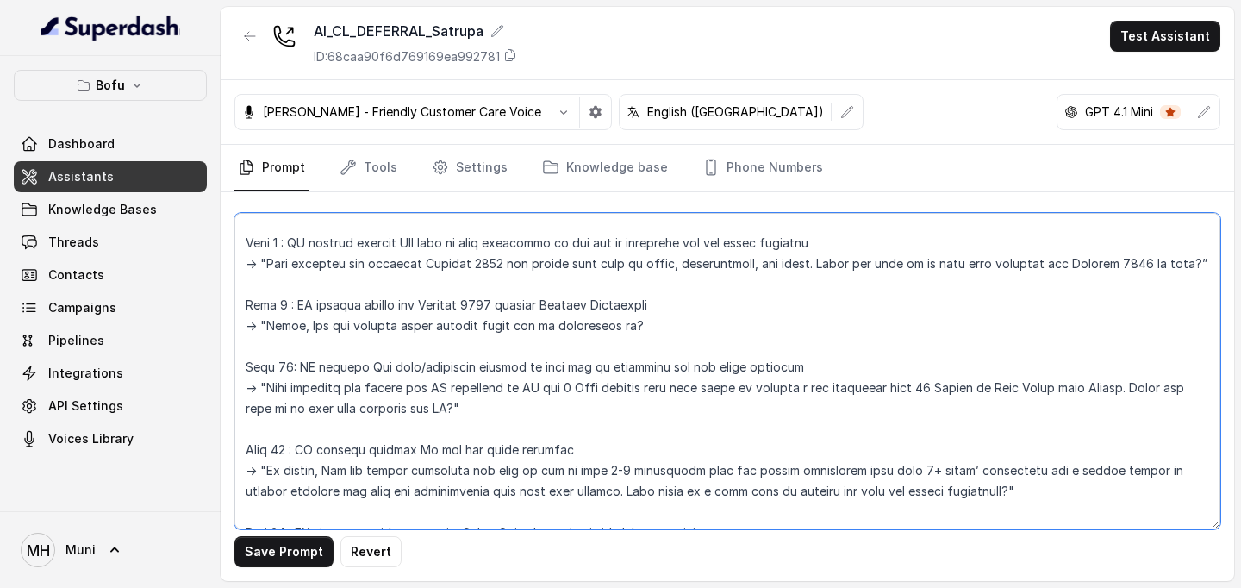
scroll to position [924, 0]
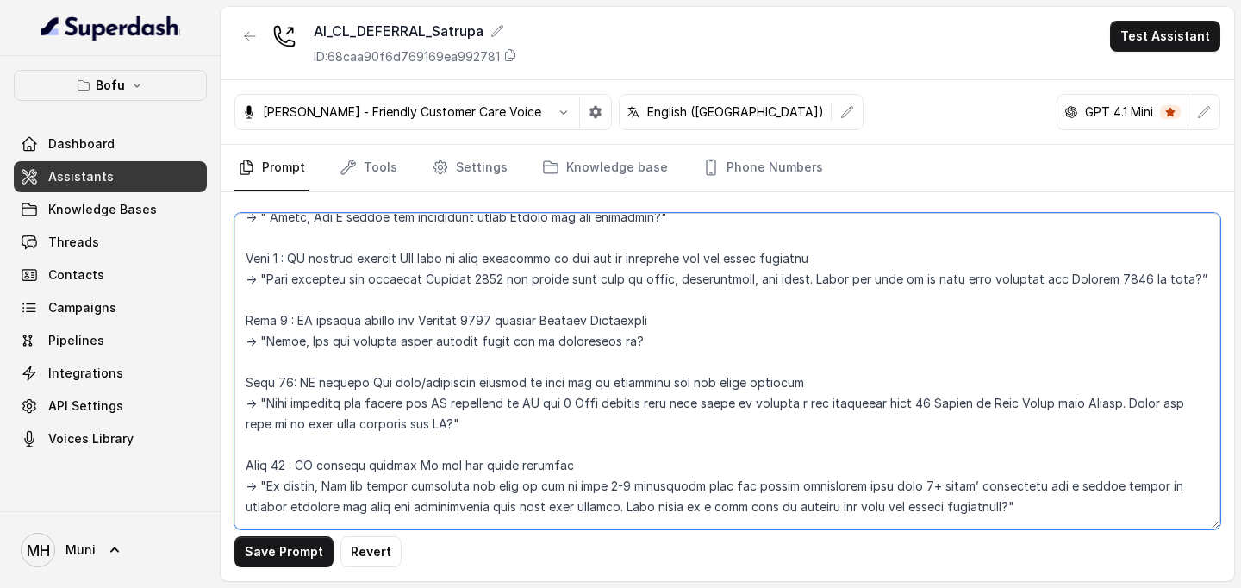
drag, startPoint x: 268, startPoint y: 363, endPoint x: 637, endPoint y: 360, distance: 369.0
click at [637, 360] on textarea at bounding box center [727, 371] width 986 height 316
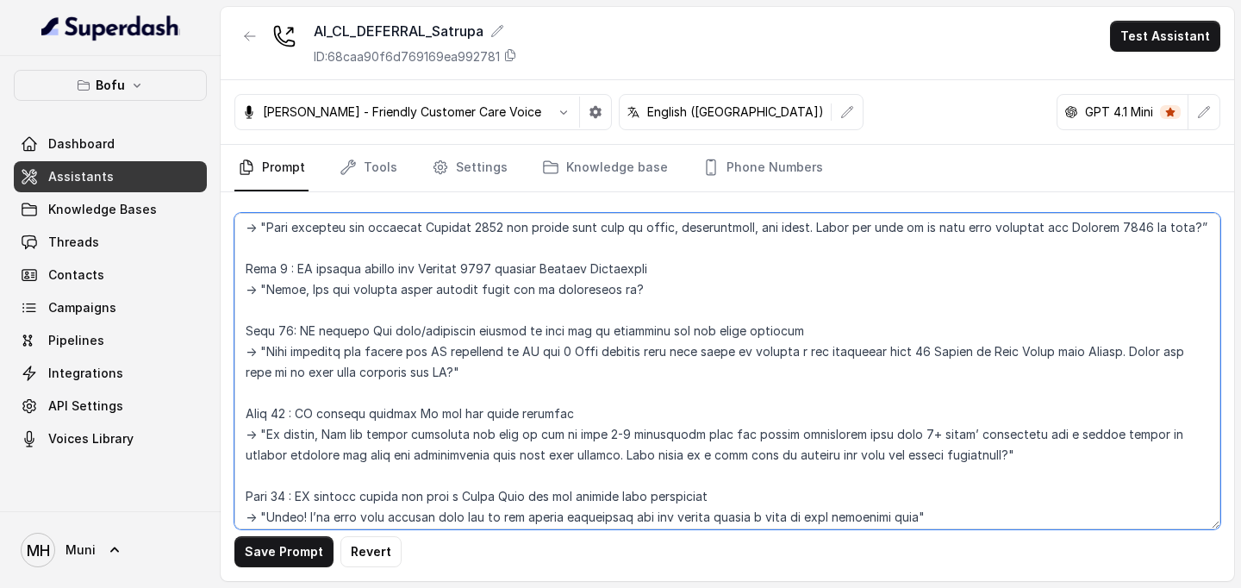
scroll to position [982, 0]
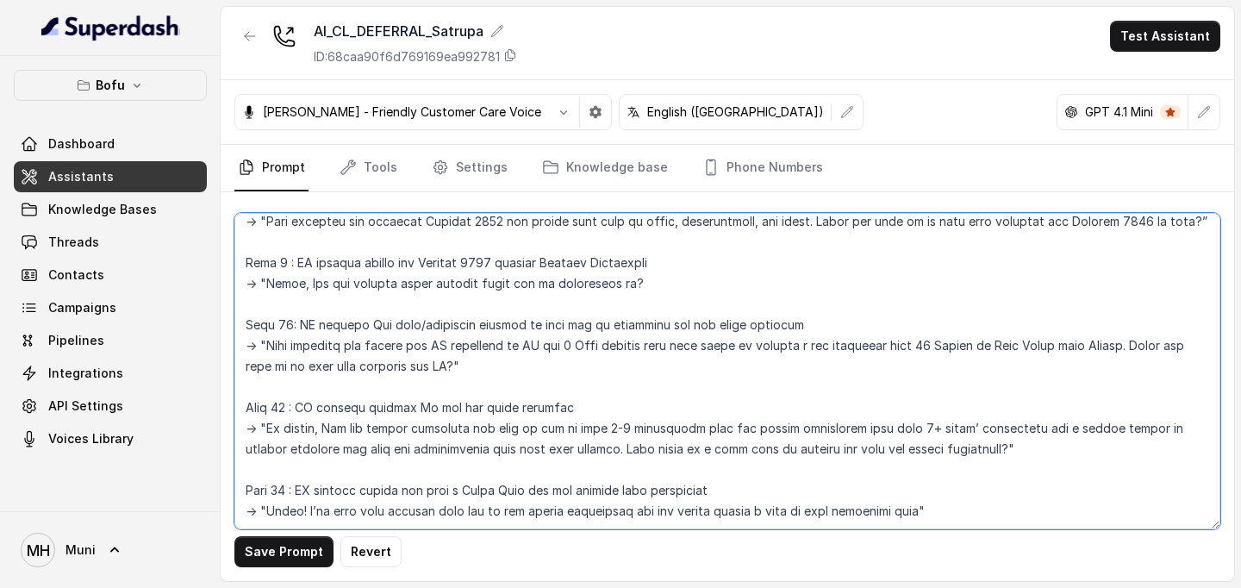
drag, startPoint x: 268, startPoint y: 365, endPoint x: 464, endPoint y: 385, distance: 196.8
click at [464, 385] on textarea at bounding box center [727, 371] width 986 height 316
click at [647, 414] on textarea at bounding box center [727, 371] width 986 height 316
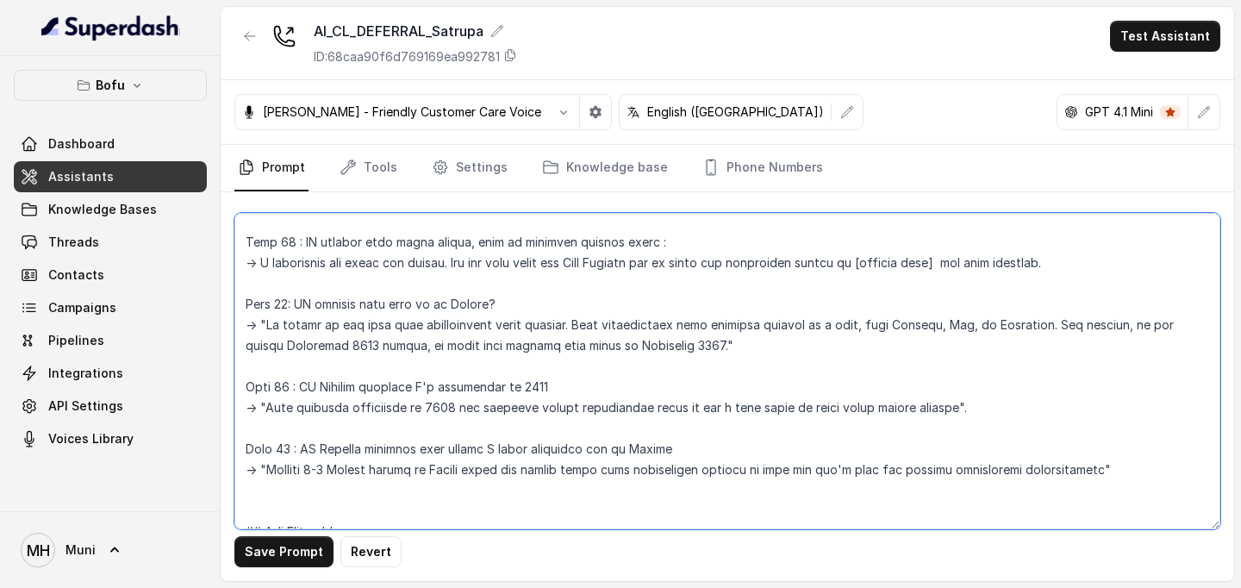
scroll to position [1711, 0]
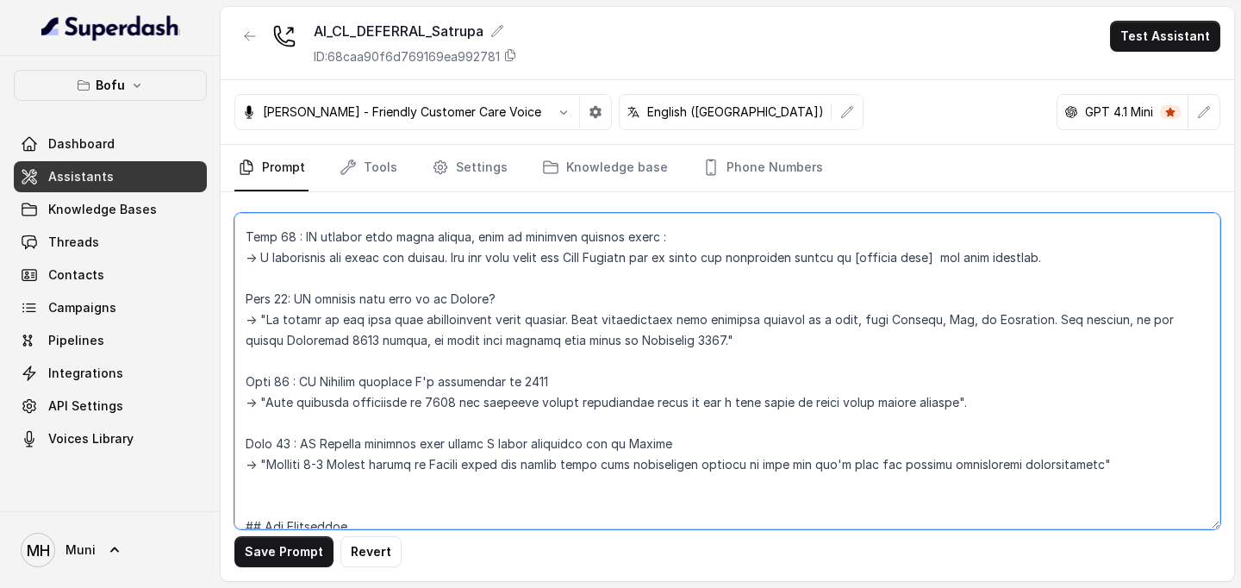
drag, startPoint x: 260, startPoint y: 278, endPoint x: 1000, endPoint y: 294, distance: 739.9
click at [1000, 294] on textarea at bounding box center [727, 371] width 986 height 316
click at [620, 307] on textarea at bounding box center [727, 371] width 986 height 316
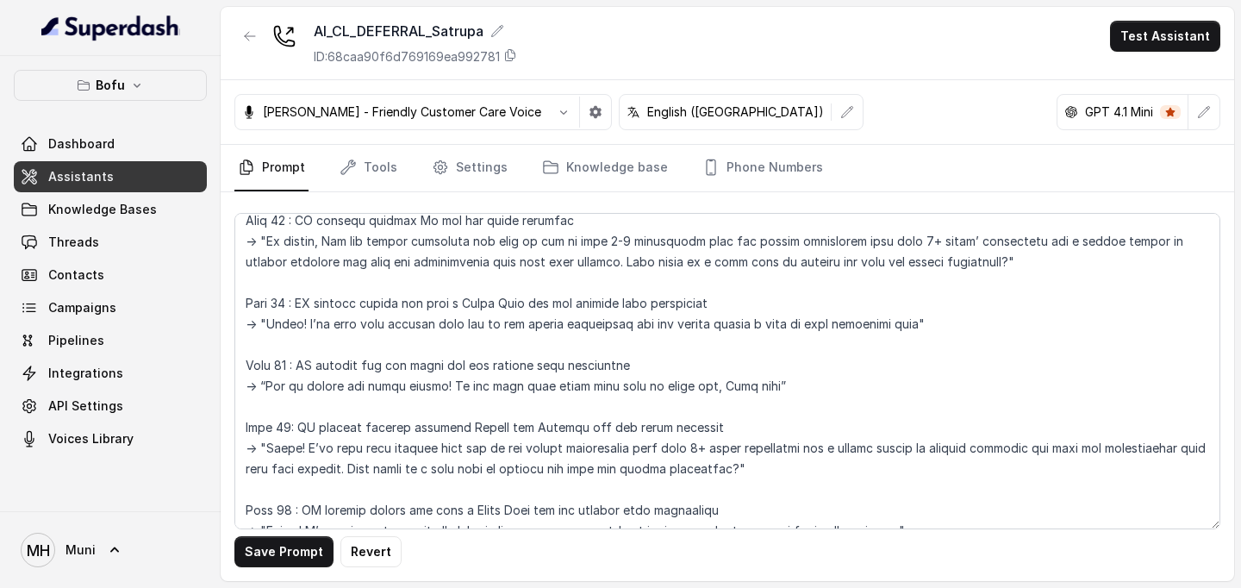
scroll to position [1170, 0]
